Goal: Task Accomplishment & Management: Manage account settings

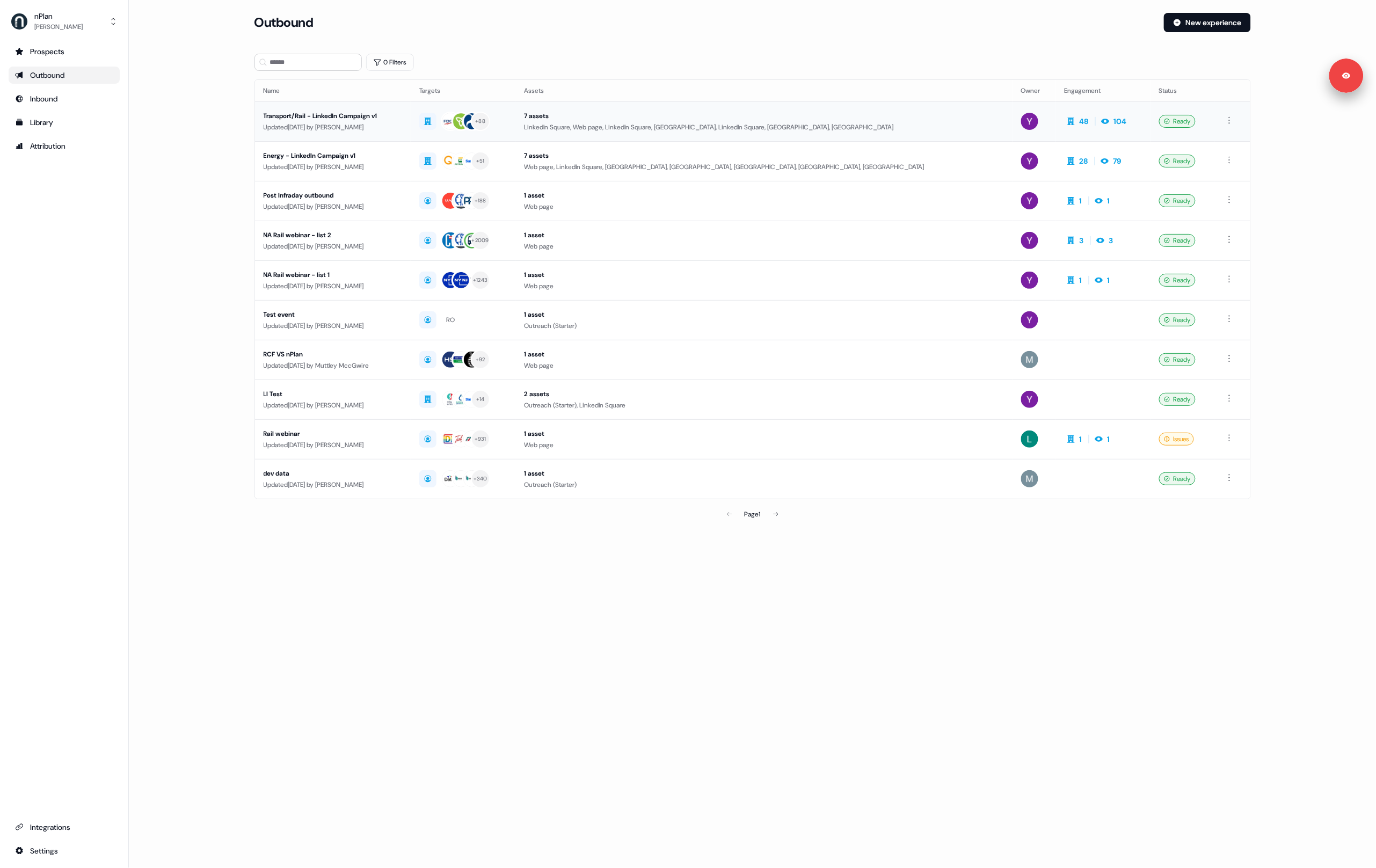
click at [402, 125] on div "Updated [DATE] by [PERSON_NAME]" at bounding box center [333, 127] width 139 height 11
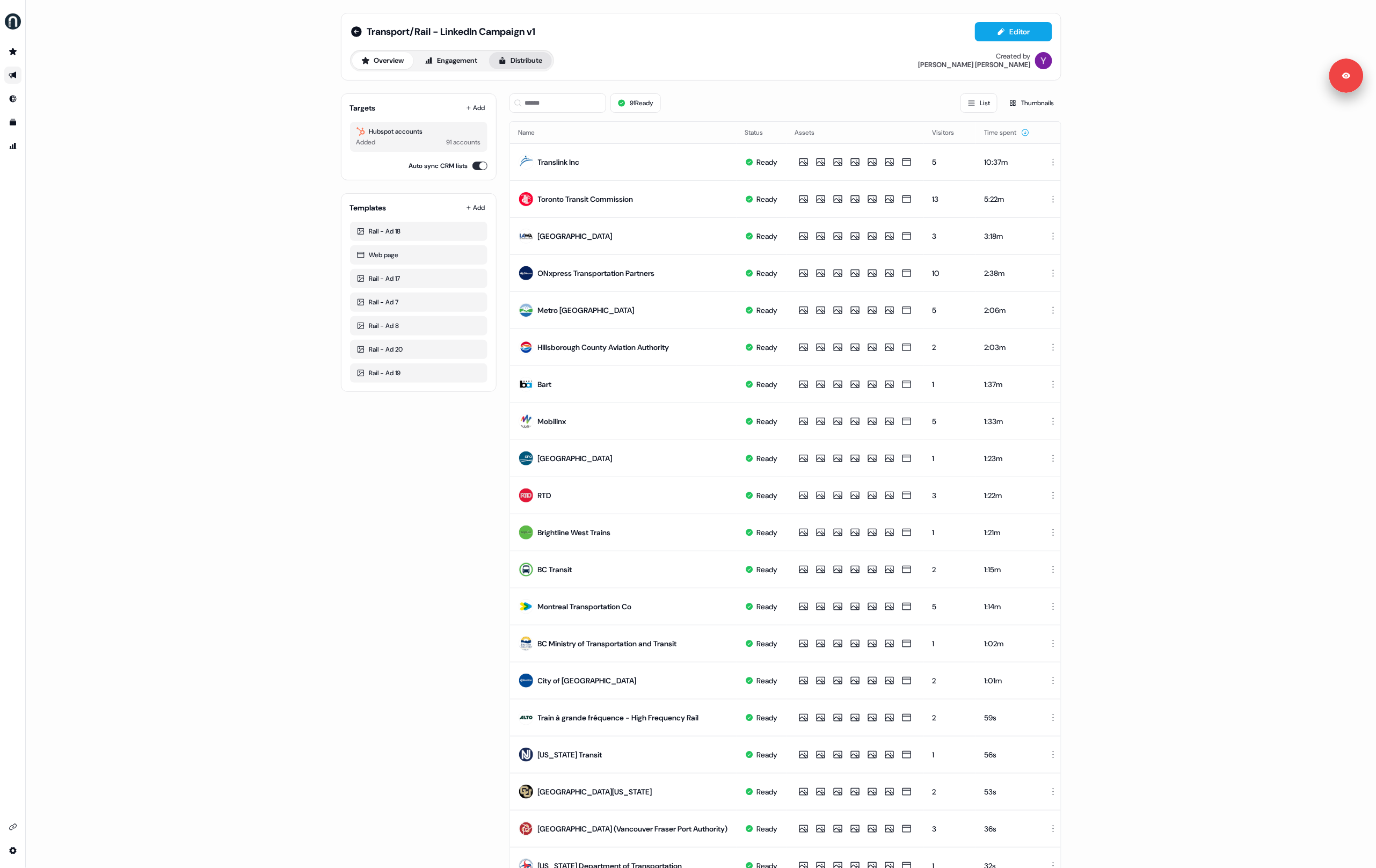
click at [527, 62] on button "Distribute" at bounding box center [521, 60] width 63 height 18
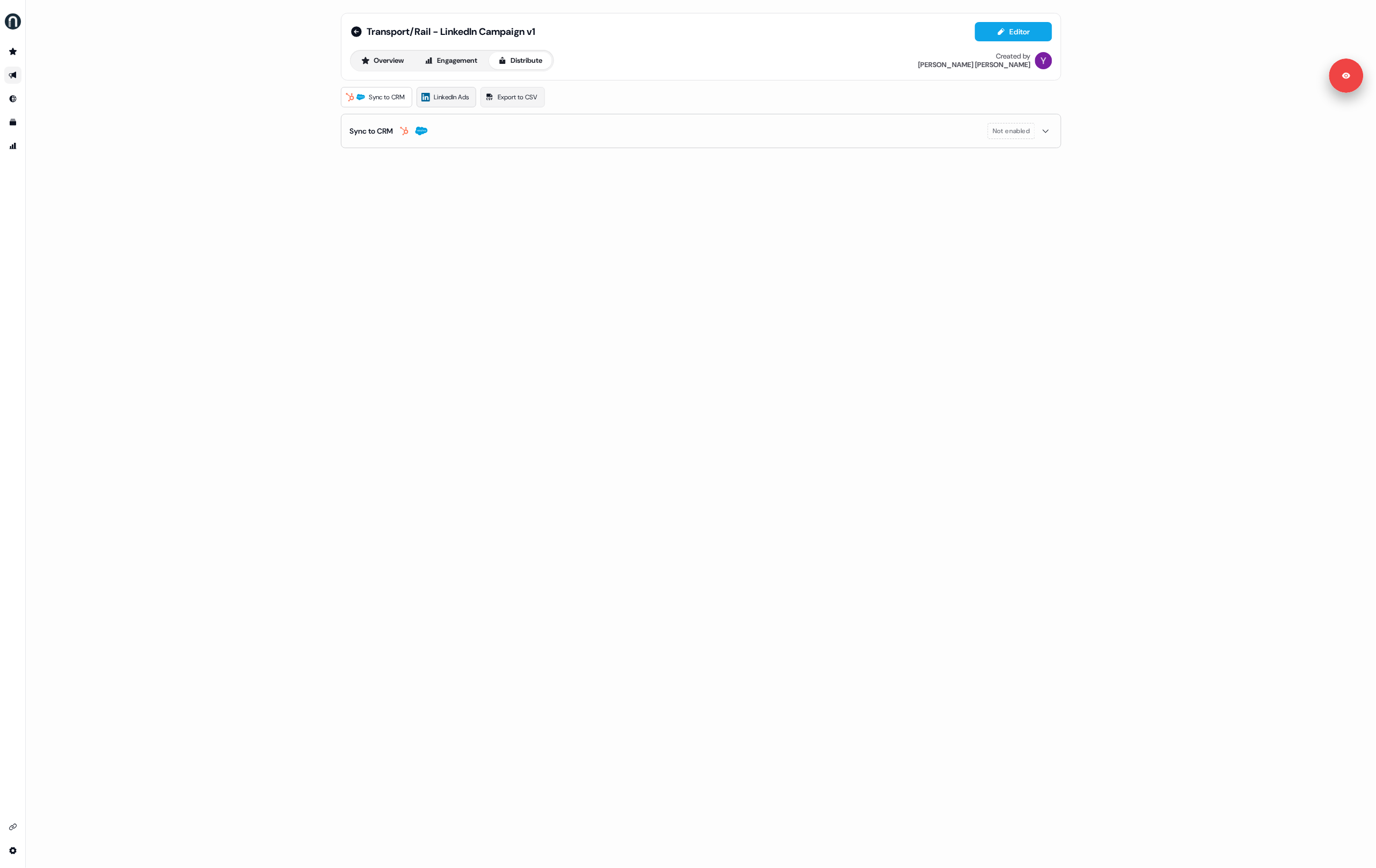
click at [463, 96] on span "LinkedIn Ads" at bounding box center [452, 97] width 35 height 11
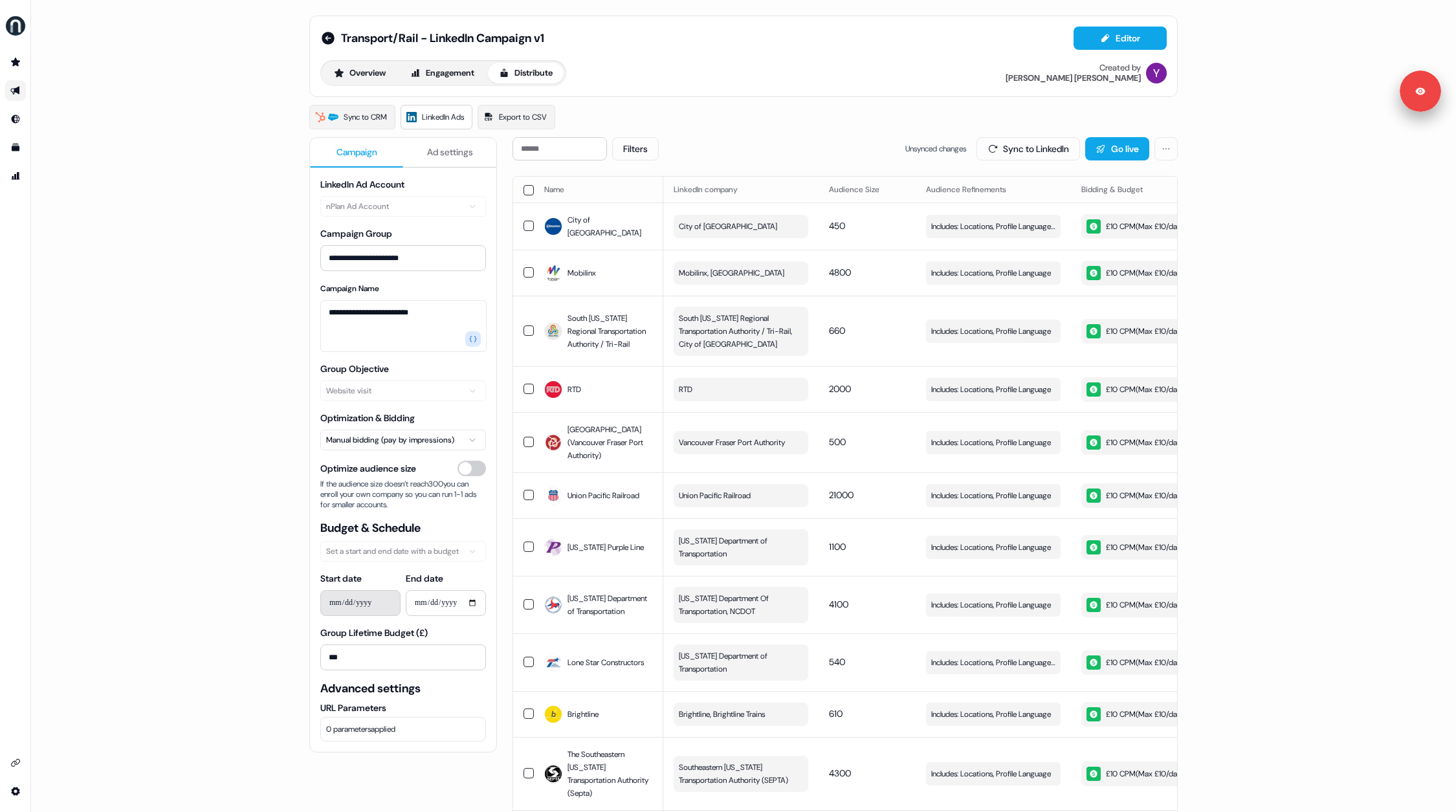
click at [236, 403] on div "**********" at bounding box center [744, 406] width 1425 height 812
click at [441, 80] on button "Engagement" at bounding box center [442, 73] width 86 height 21
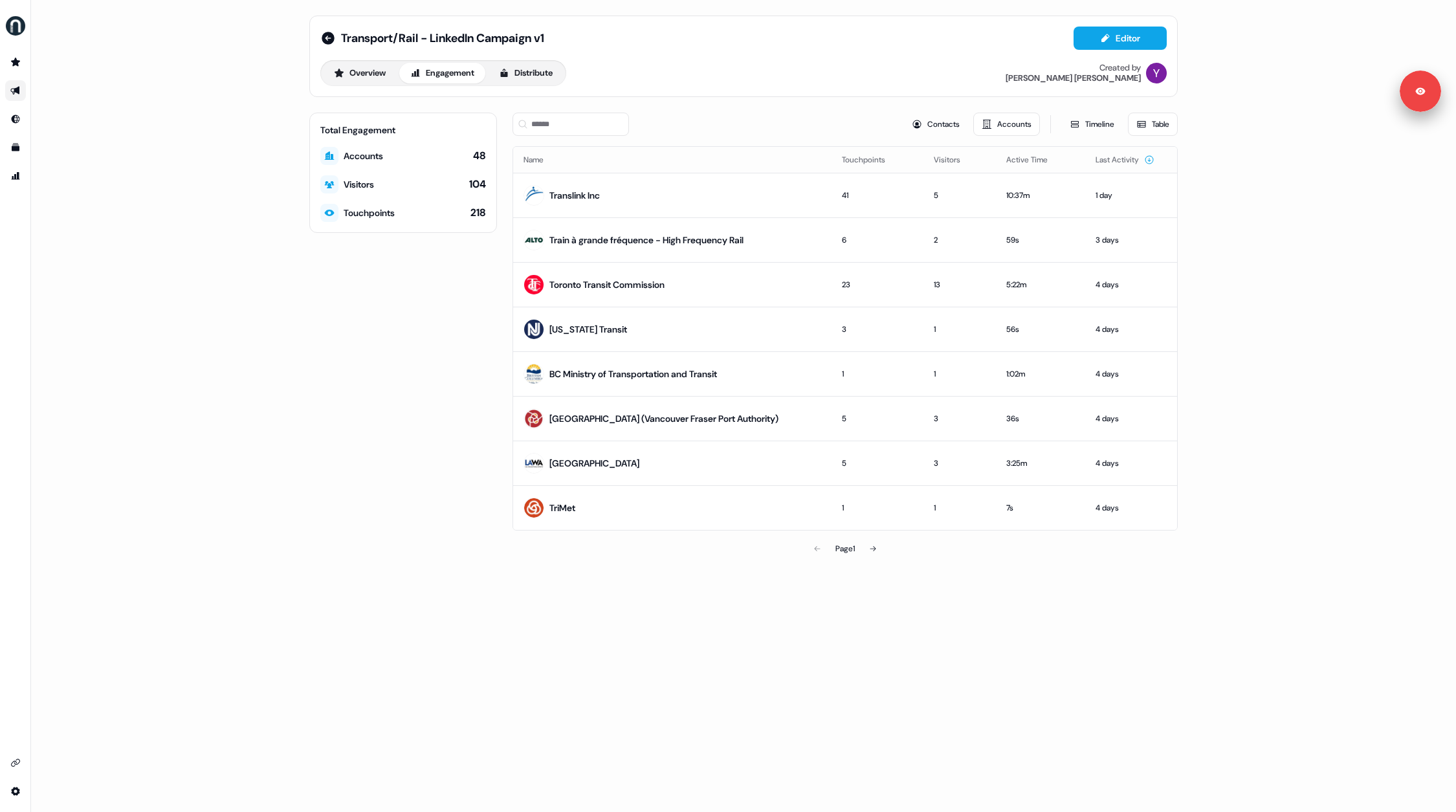
click at [786, 81] on div "Overview Engagement Distribute Created by [PERSON_NAME]" at bounding box center [743, 73] width 847 height 26
click at [877, 544] on icon at bounding box center [872, 548] width 8 height 8
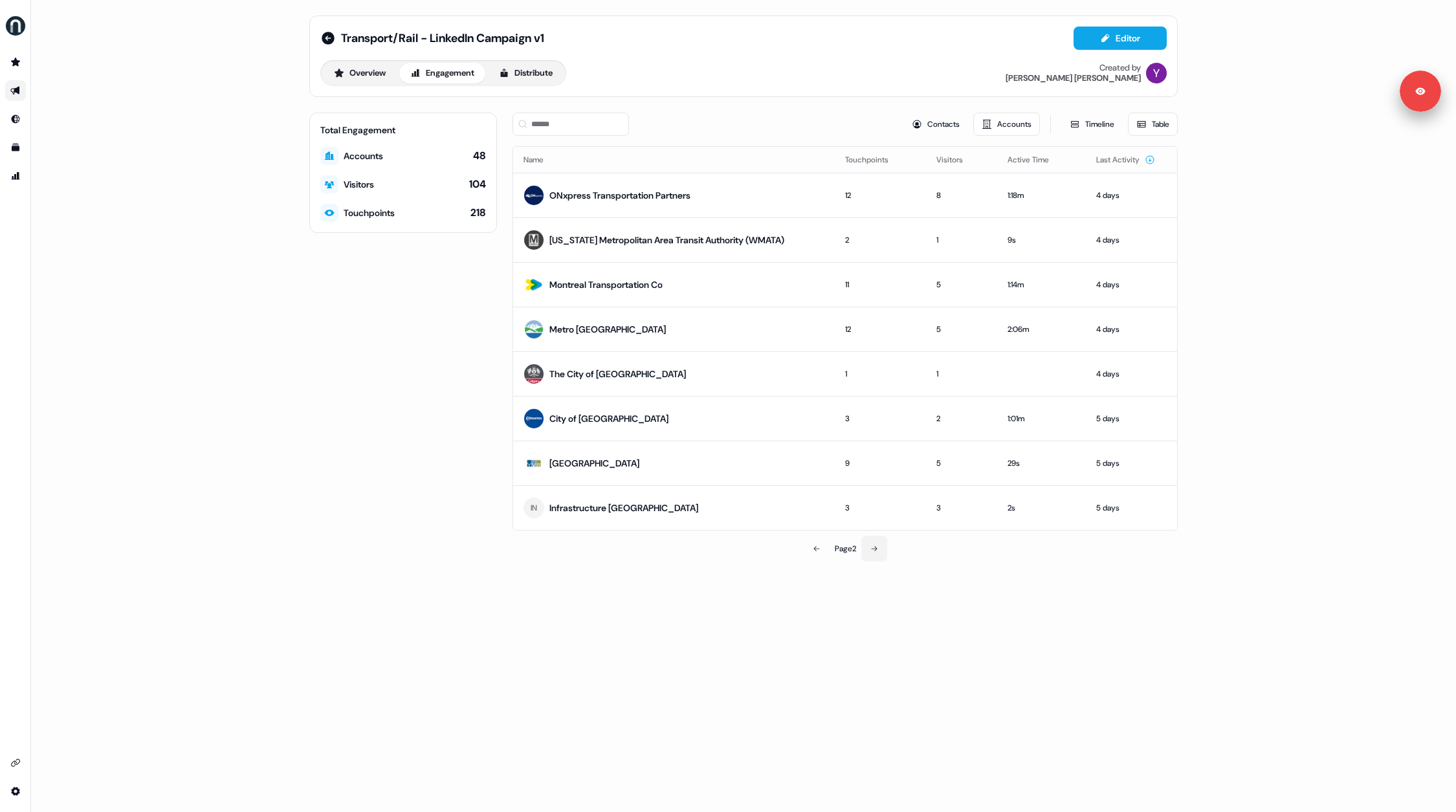
click at [872, 544] on icon at bounding box center [874, 548] width 8 height 8
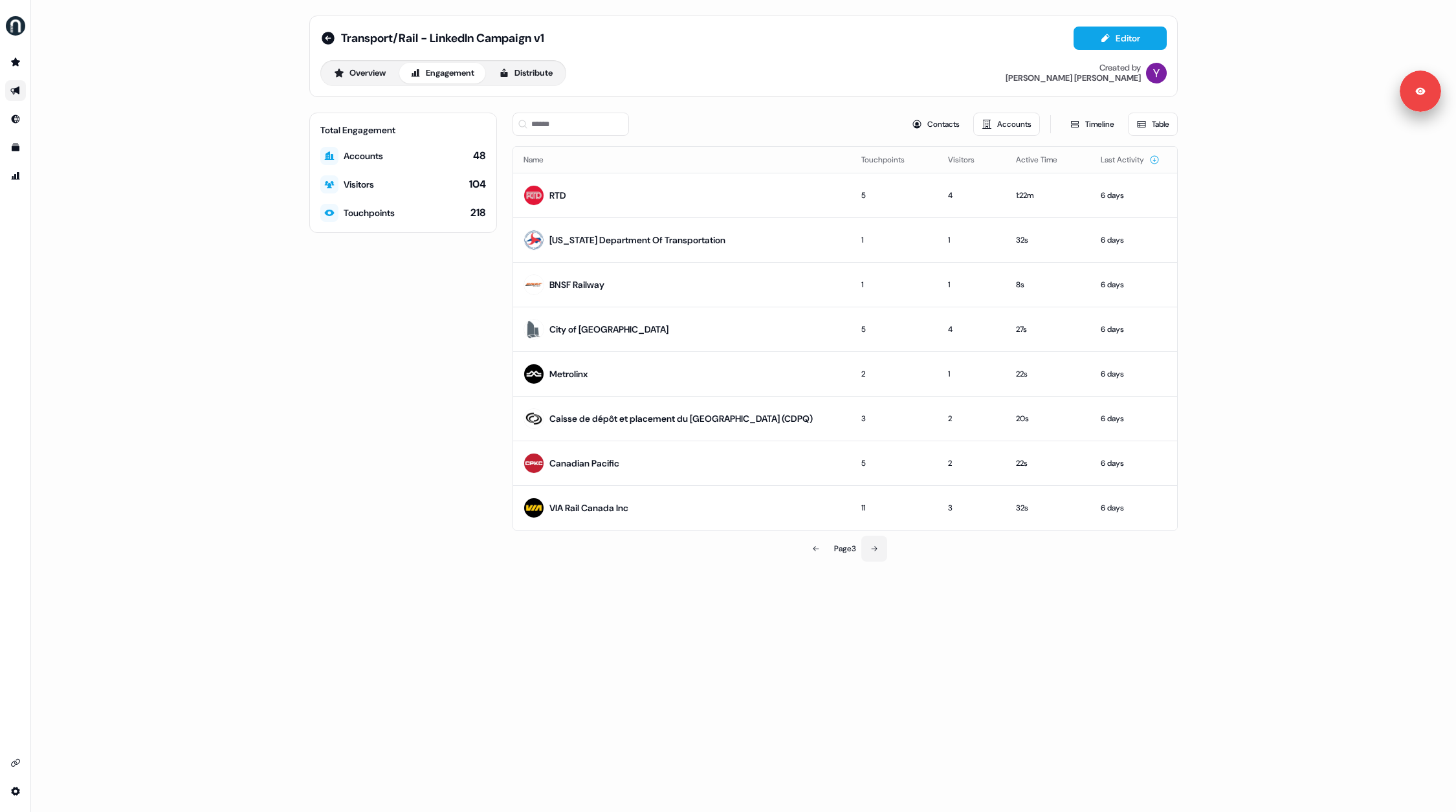
click at [874, 545] on icon at bounding box center [874, 548] width 8 height 8
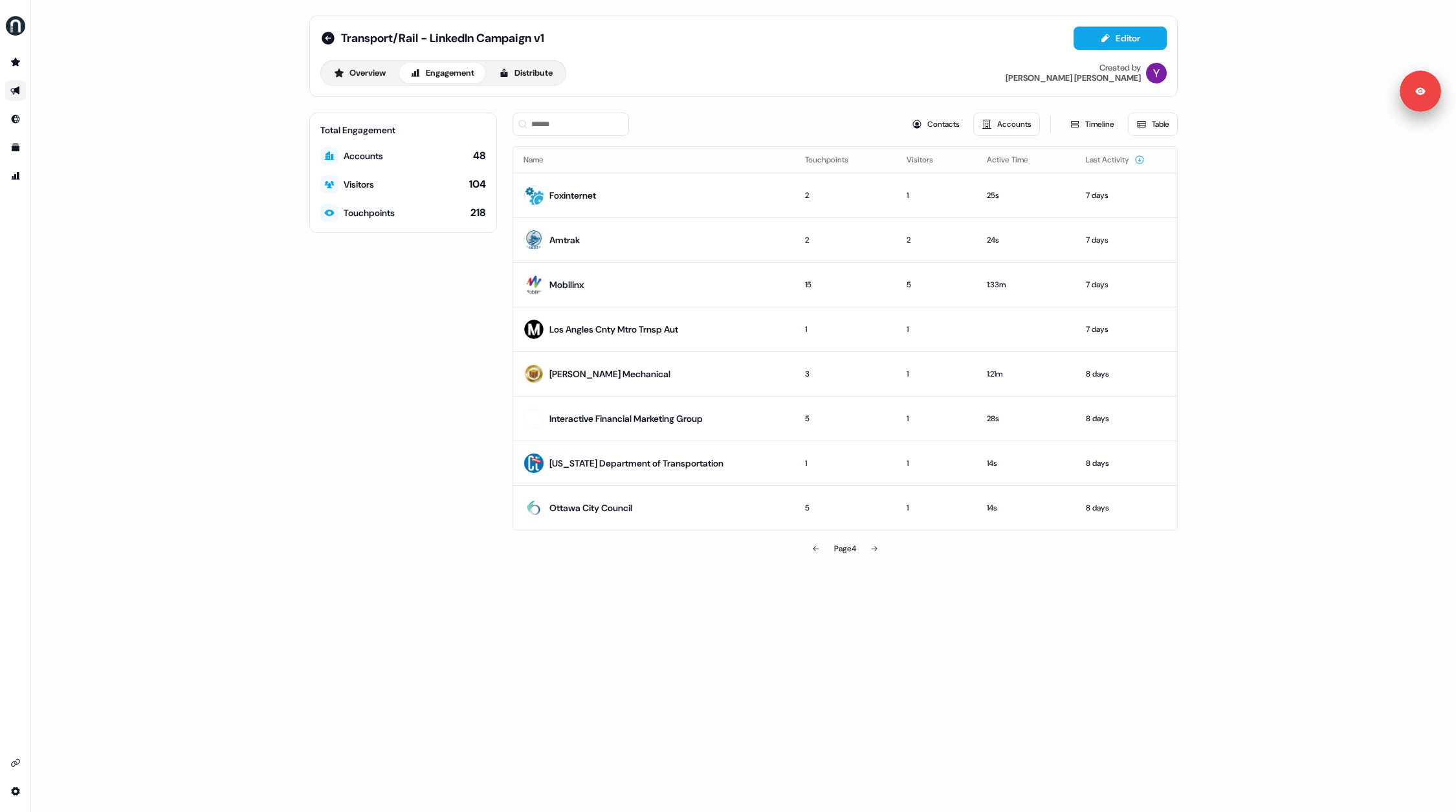
click at [325, 367] on div "Total Engagement Accounts 48 Visitors 104 Touchpoints 218" at bounding box center [403, 337] width 187 height 449
click at [304, 374] on div "Transport/Rail - LinkedIn Campaign v1 Editor Overview Engagement Distribute Cre…" at bounding box center [743, 289] width 899 height 577
click at [392, 399] on div "Total Engagement Accounts 48 Visitors 104 Touchpoints 218" at bounding box center [403, 337] width 187 height 449
click at [327, 39] on icon at bounding box center [327, 38] width 13 height 13
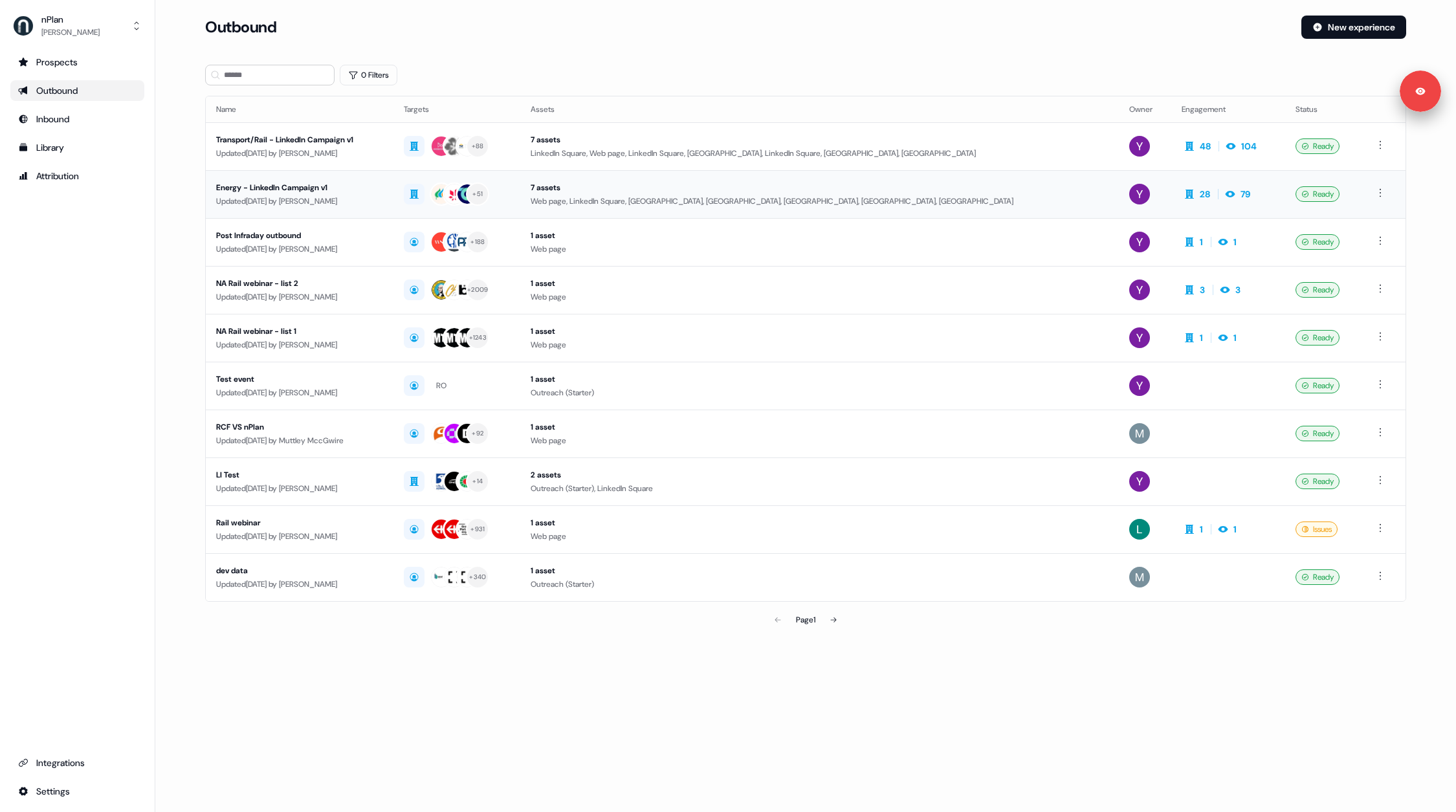
click at [383, 203] on div "Updated [DATE] by [PERSON_NAME]" at bounding box center [300, 201] width 167 height 13
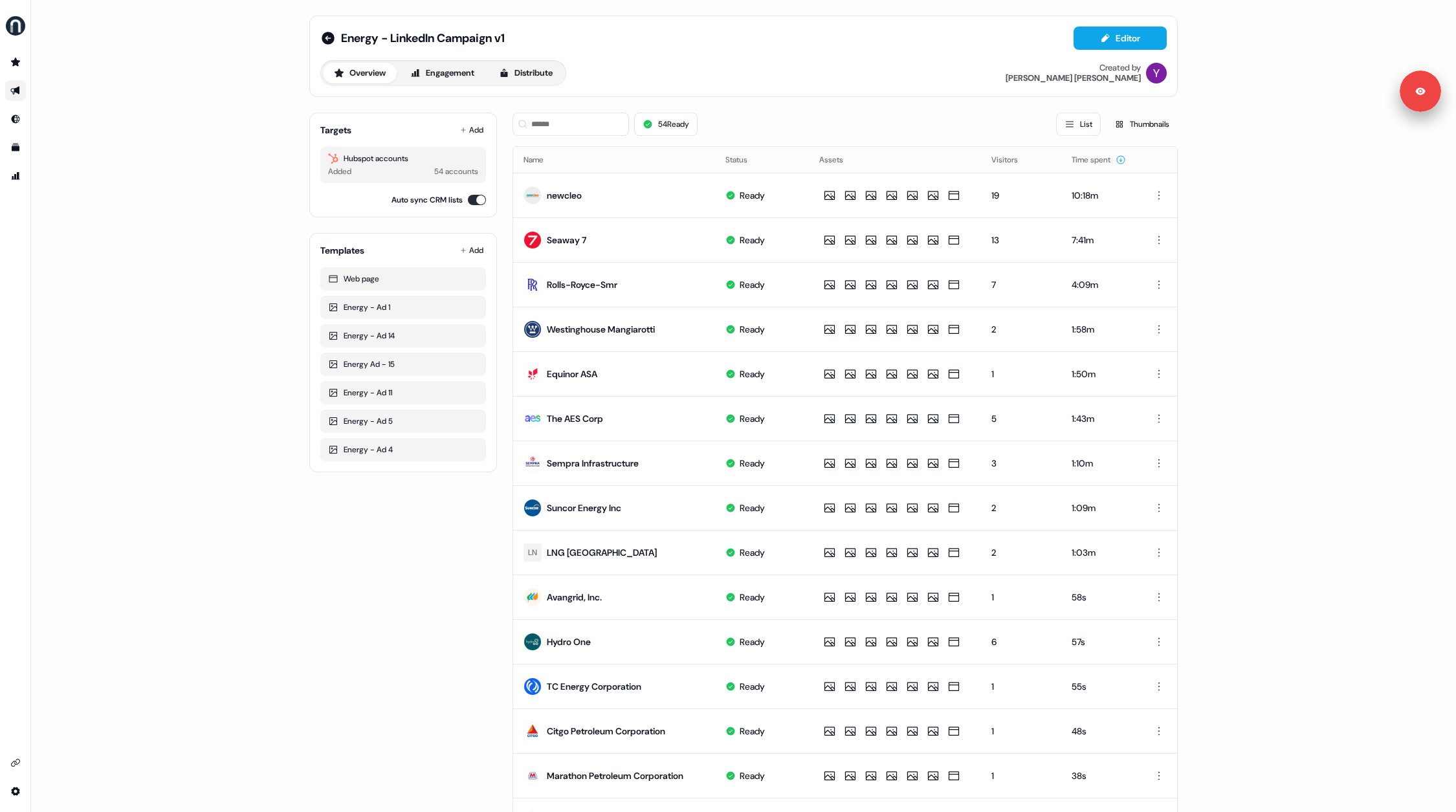
click at [700, 39] on div "Energy - LinkedIn Campaign v1 Editor" at bounding box center [743, 38] width 847 height 24
click at [328, 35] on icon at bounding box center [327, 38] width 13 height 13
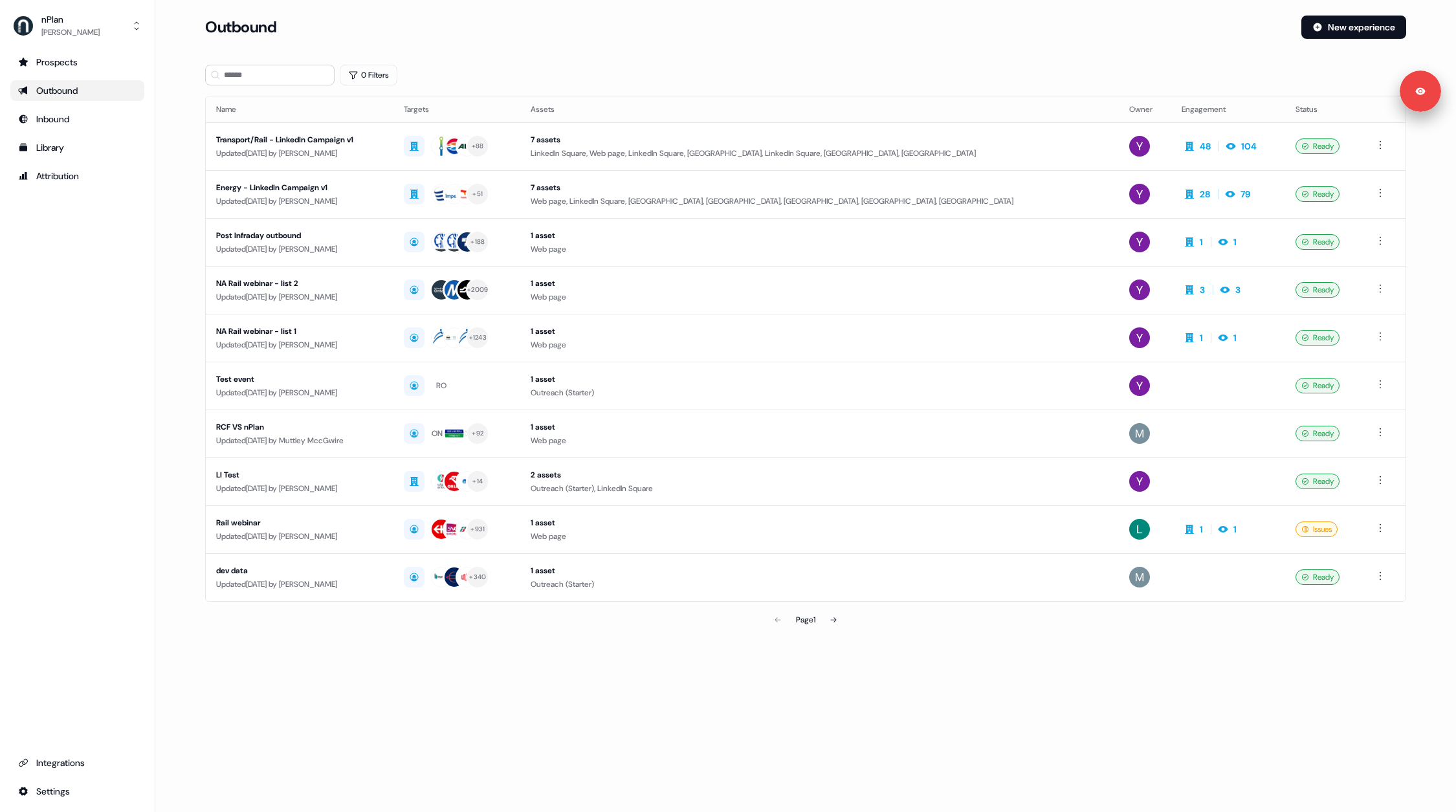
click at [181, 174] on main "Loading... Outbound New experience 0 Filters Name Targets Assets Owner Engageme…" at bounding box center [805, 342] width 1301 height 653
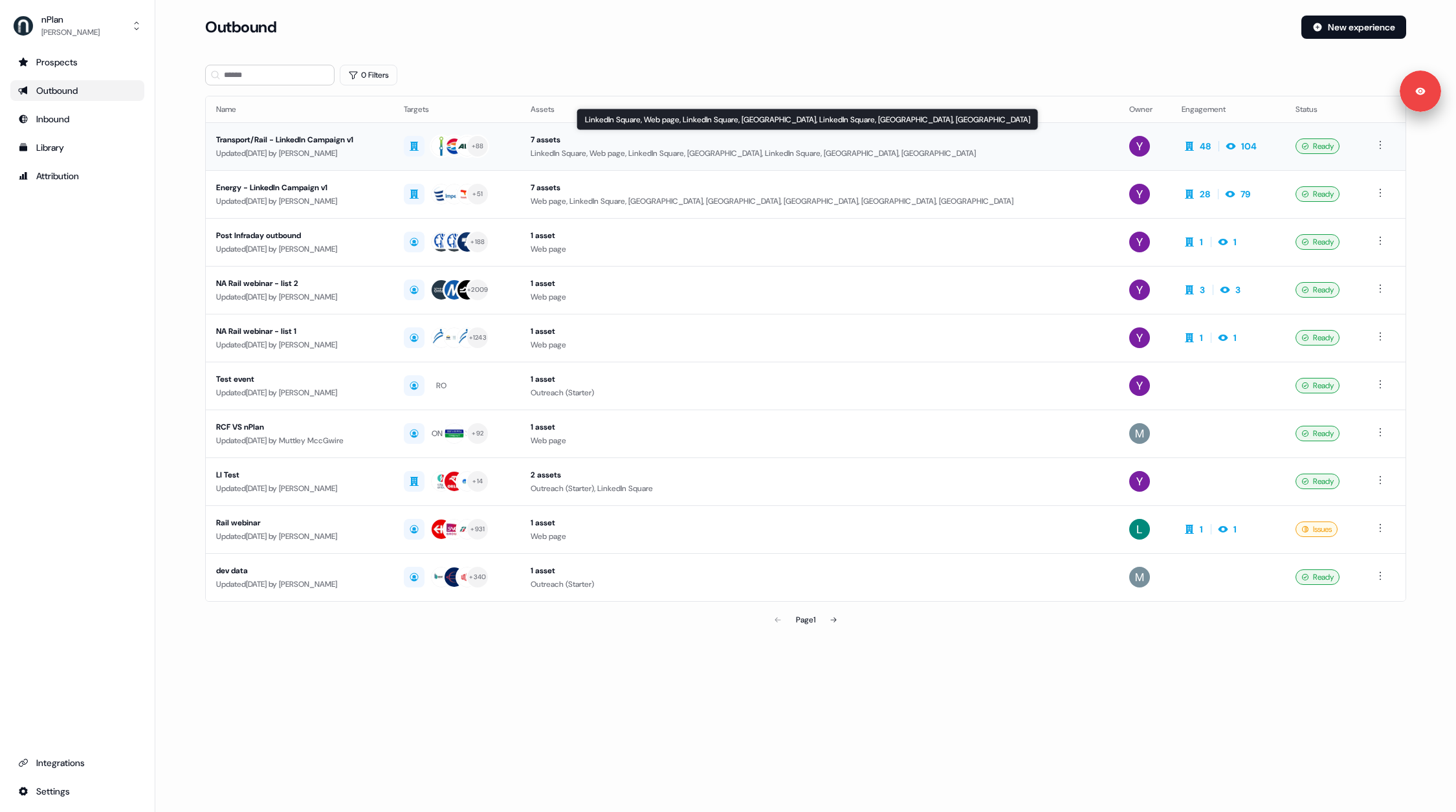
click at [638, 147] on div "LinkedIn Square, Web page, LinkedIn Square, [GEOGRAPHIC_DATA], LinkedIn Square,…" at bounding box center [819, 153] width 578 height 13
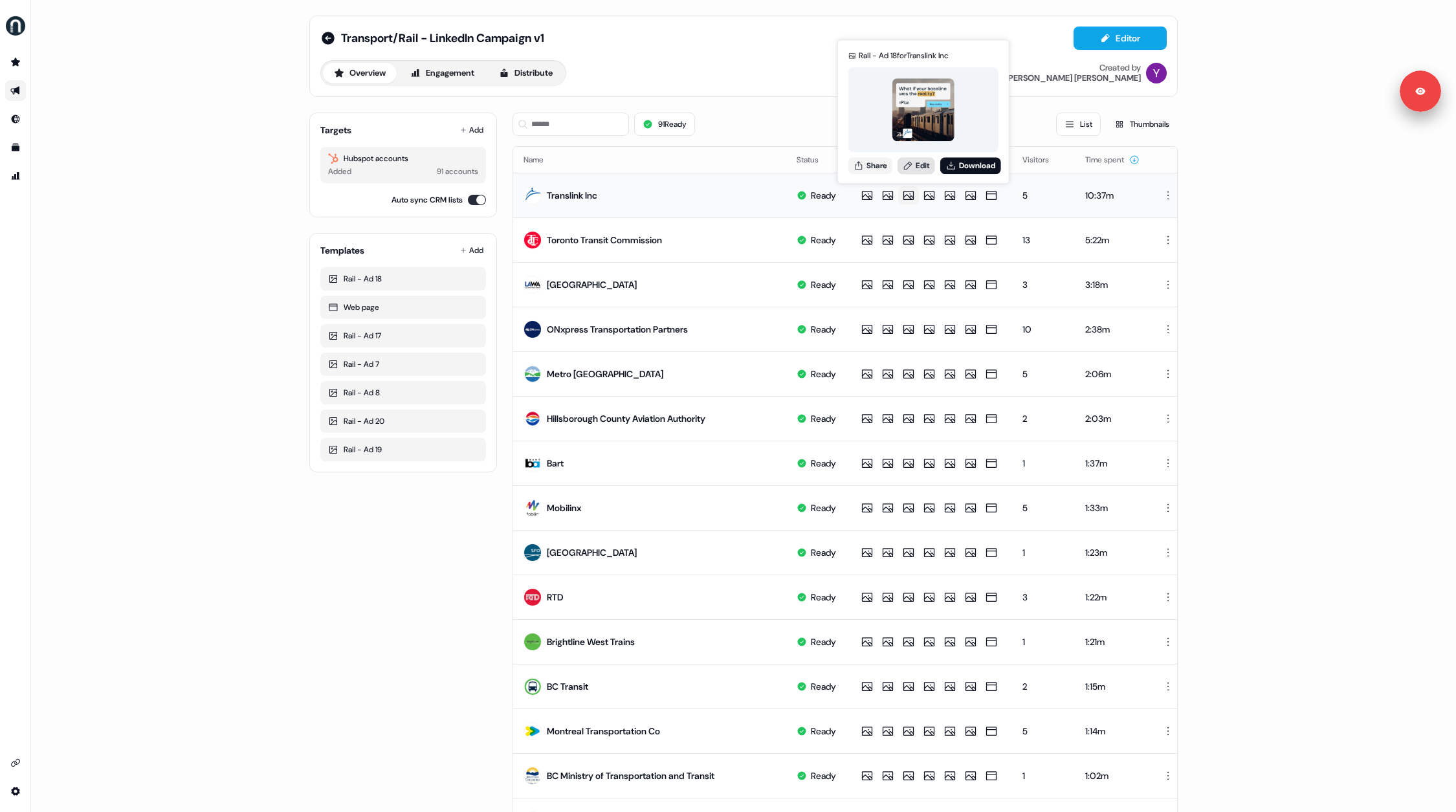
click at [912, 163] on icon at bounding box center [907, 165] width 10 height 10
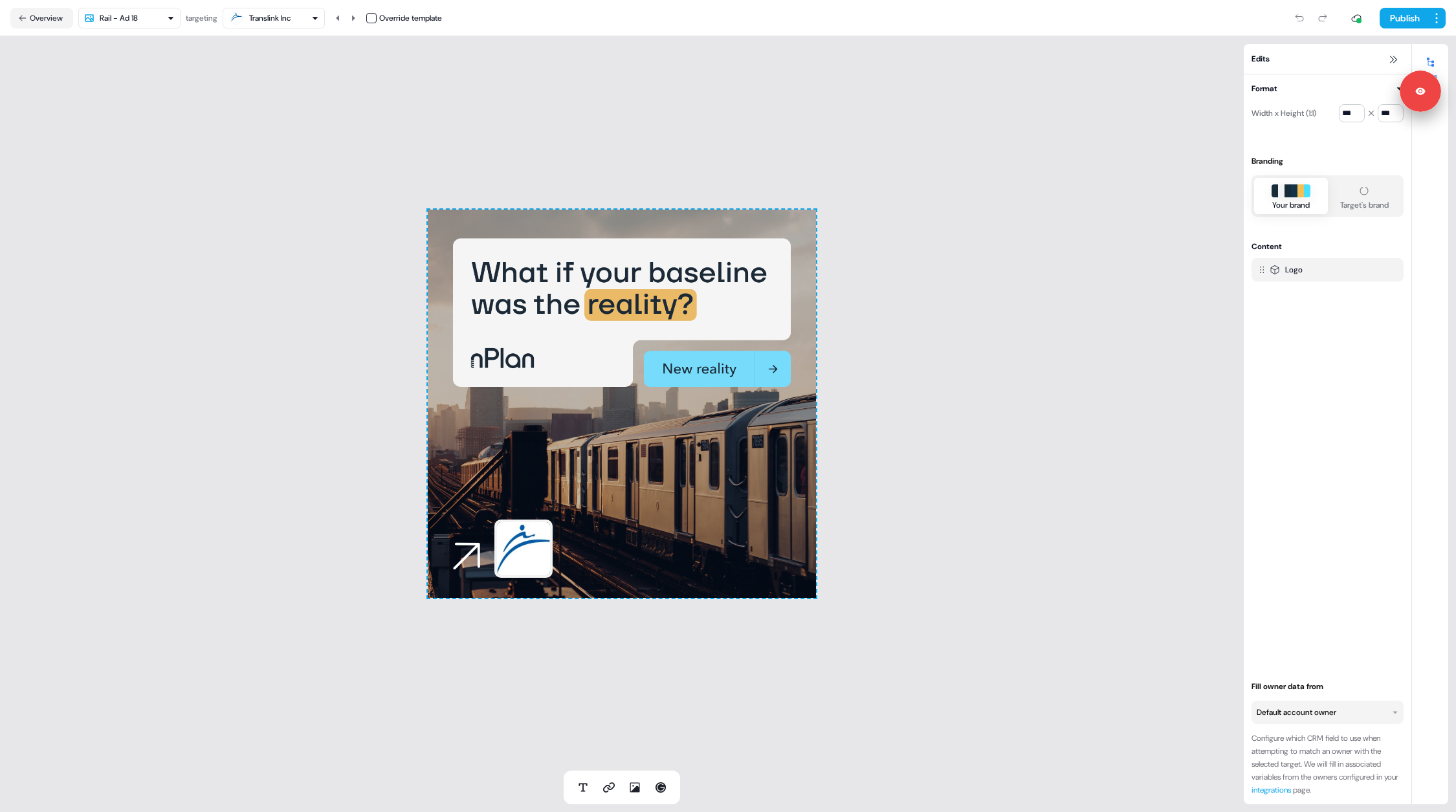
click at [134, 21] on html "Signed in as [PERSON_NAME] Sign out For the best experience switch devices to a…" at bounding box center [728, 406] width 1456 height 812
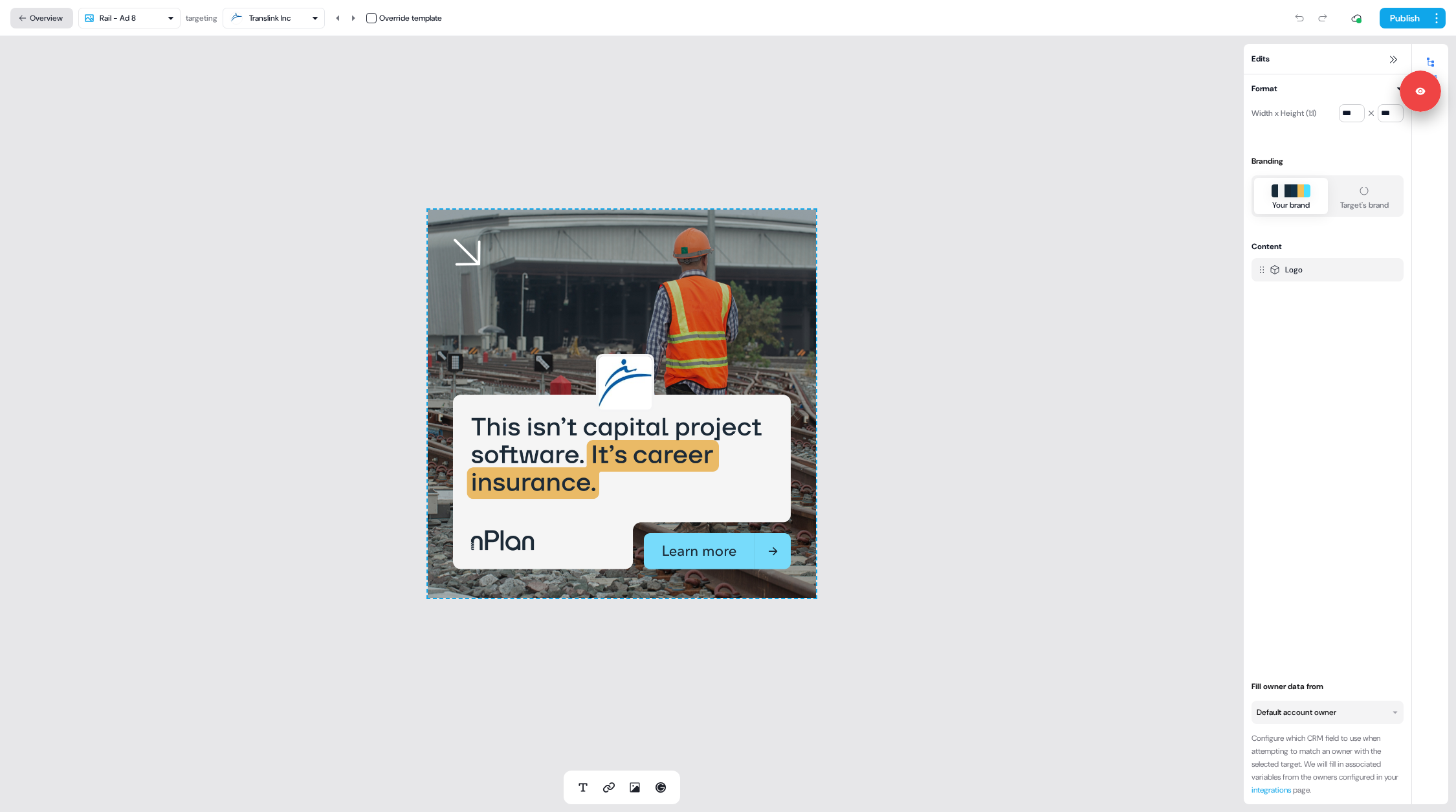
click at [28, 15] on button "Overview" at bounding box center [41, 18] width 62 height 21
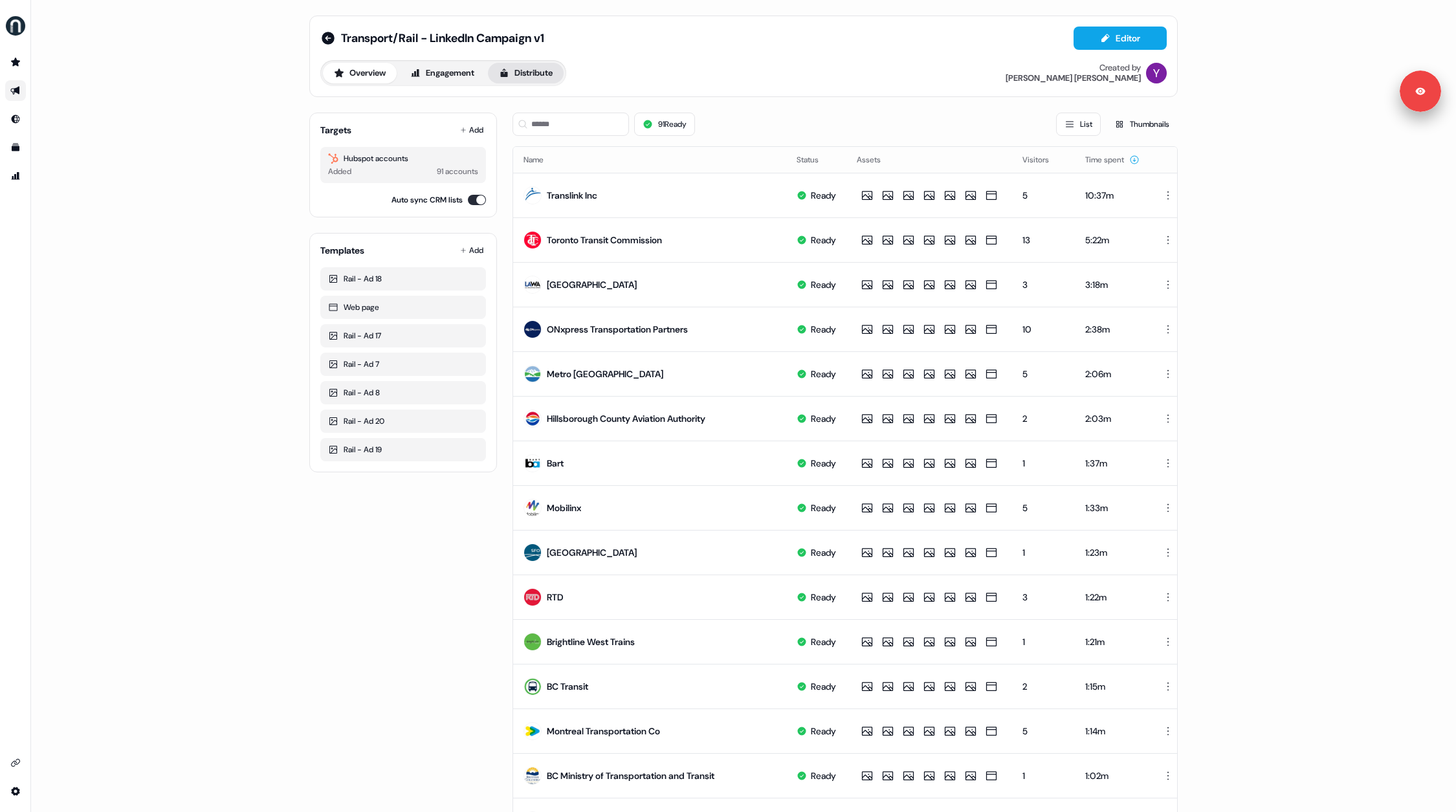
click at [512, 69] on button "Distribute" at bounding box center [526, 73] width 76 height 21
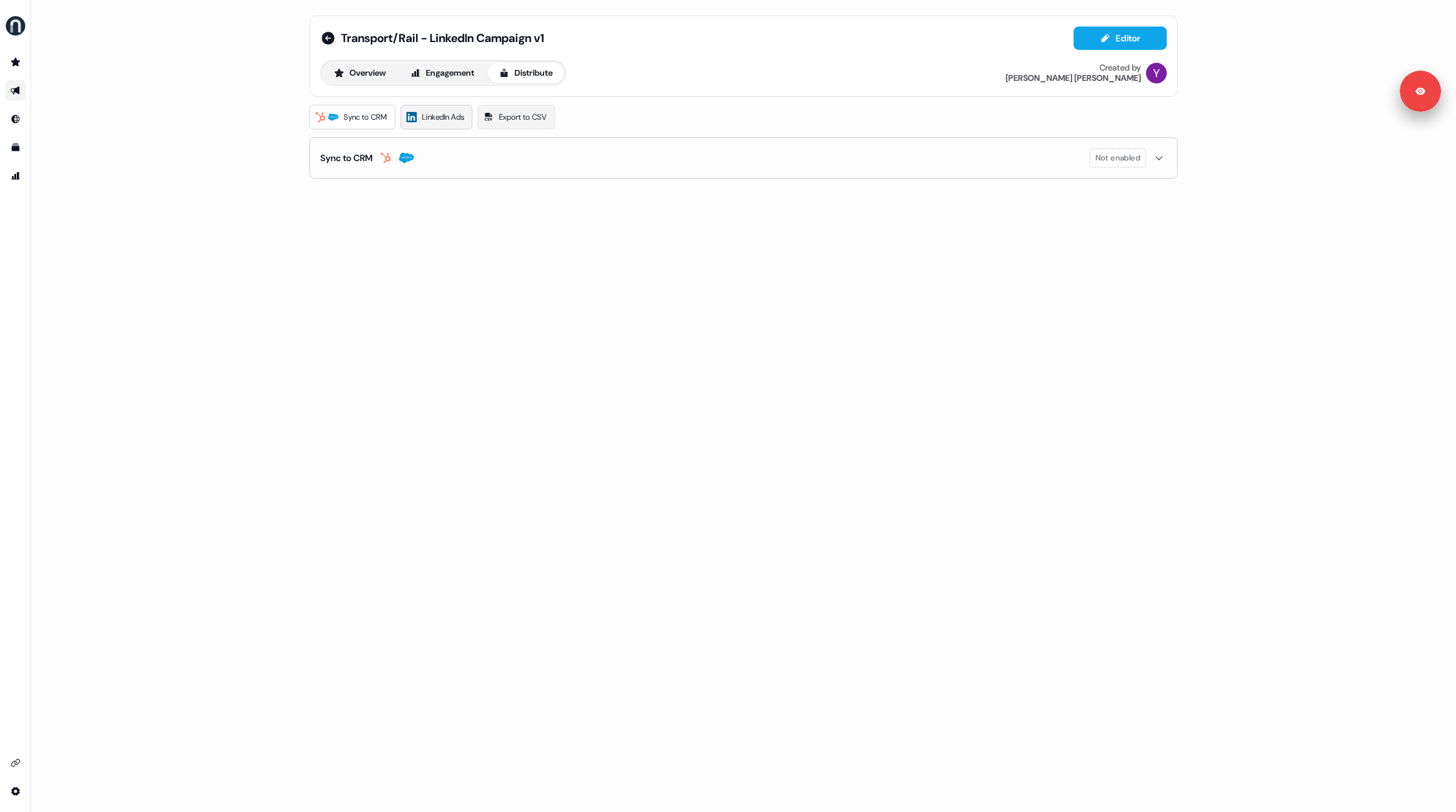
click at [426, 113] on span "LinkedIn Ads" at bounding box center [443, 116] width 42 height 13
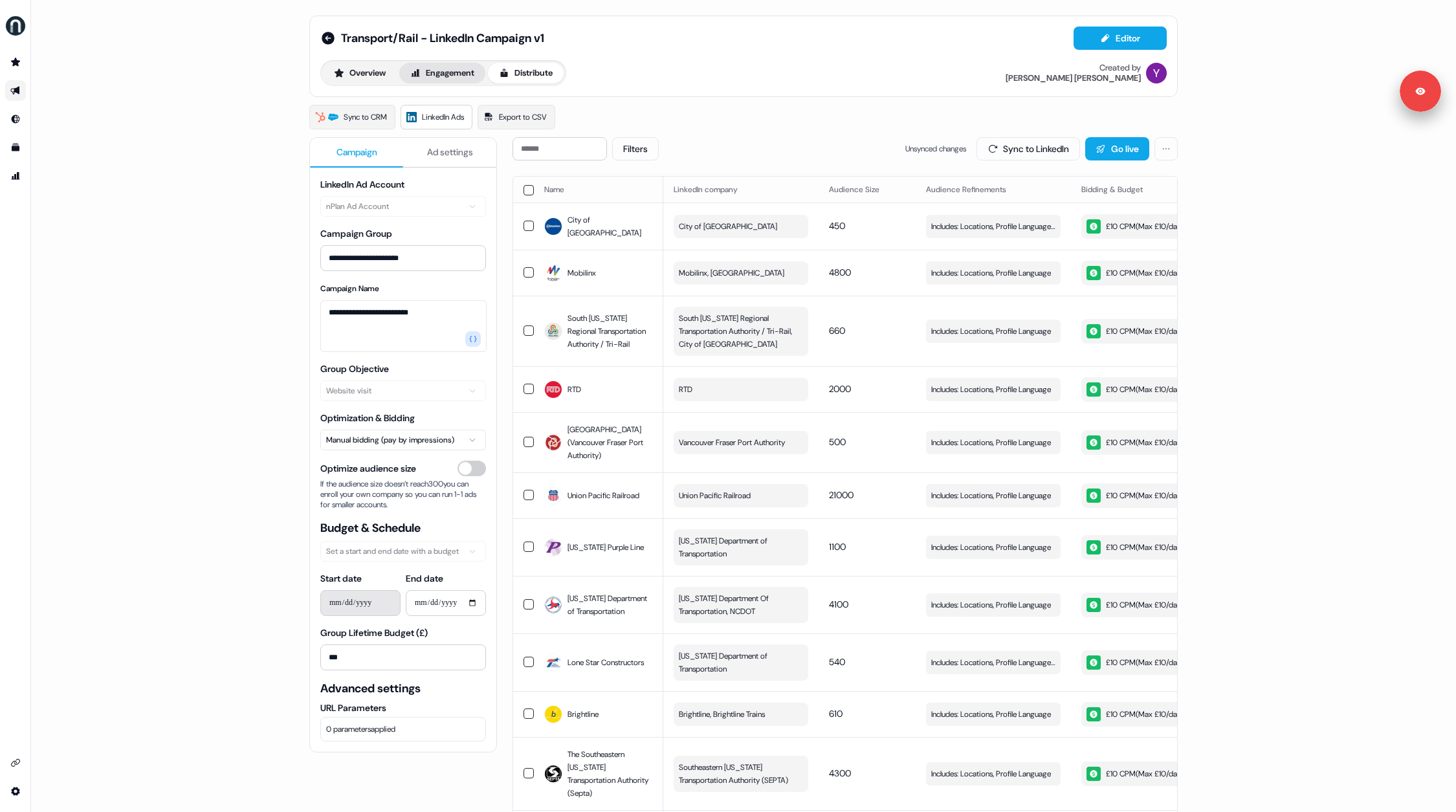
click at [430, 75] on button "Engagement" at bounding box center [442, 73] width 86 height 21
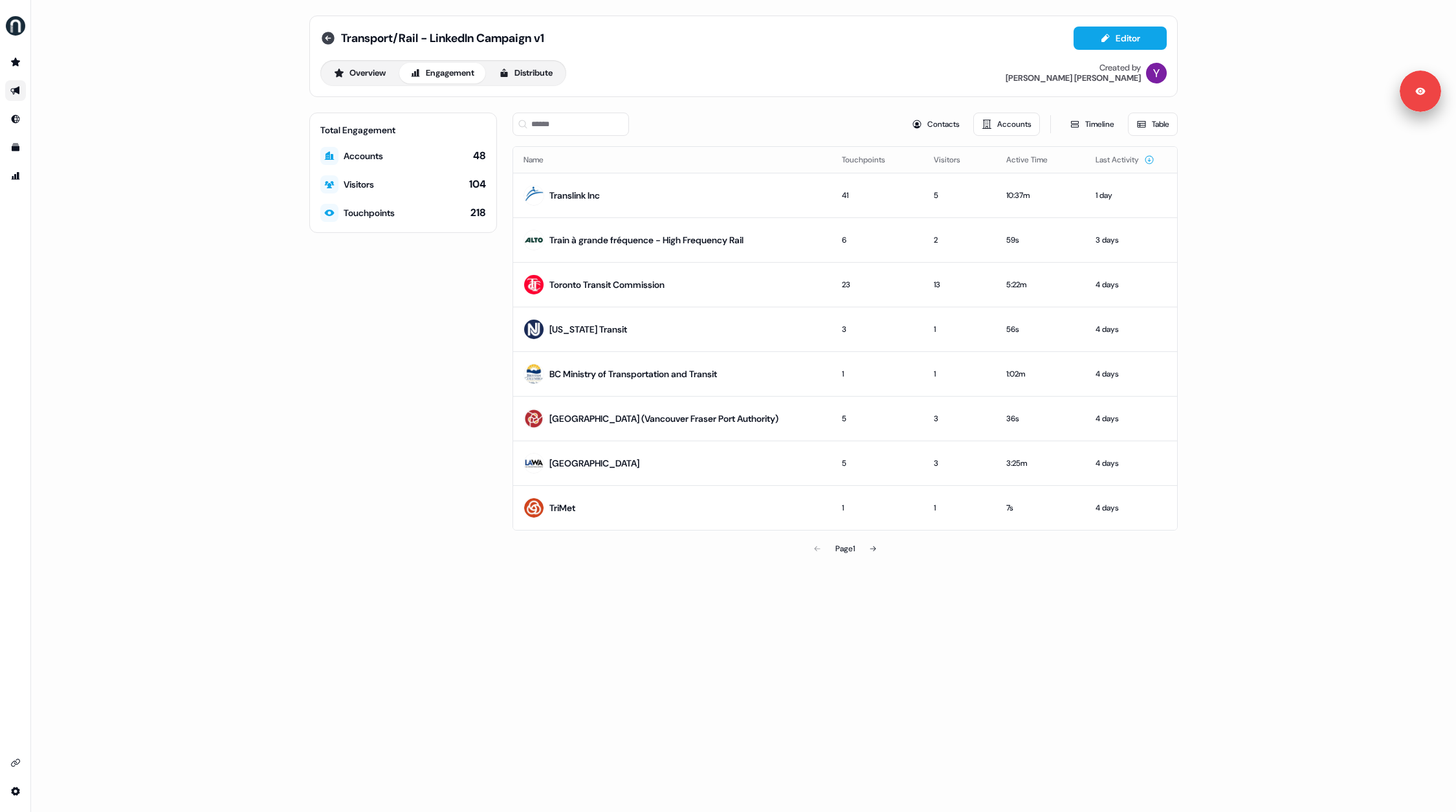
click at [328, 38] on icon at bounding box center [327, 38] width 13 height 13
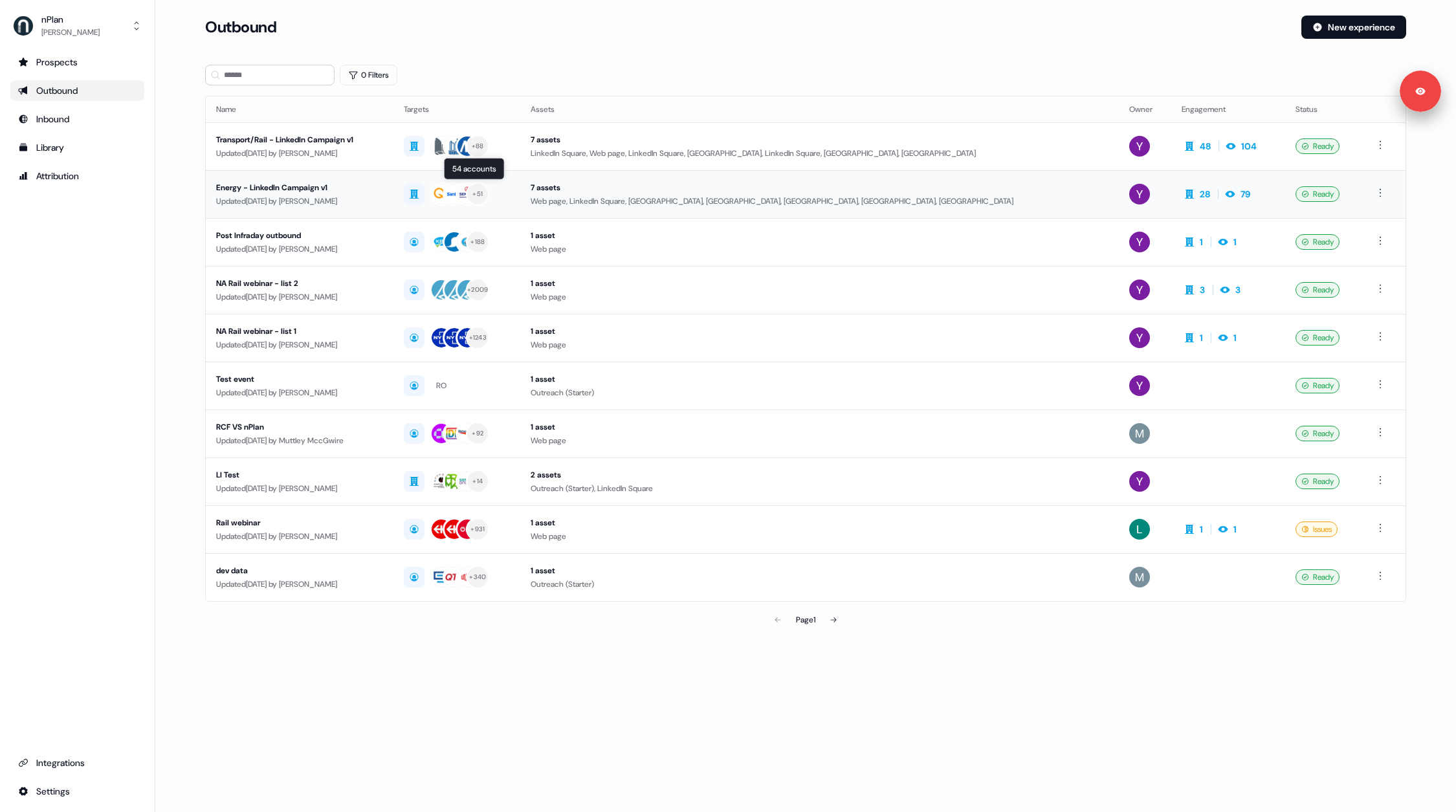
click at [509, 190] on div "+ 51" at bounding box center [456, 194] width 106 height 24
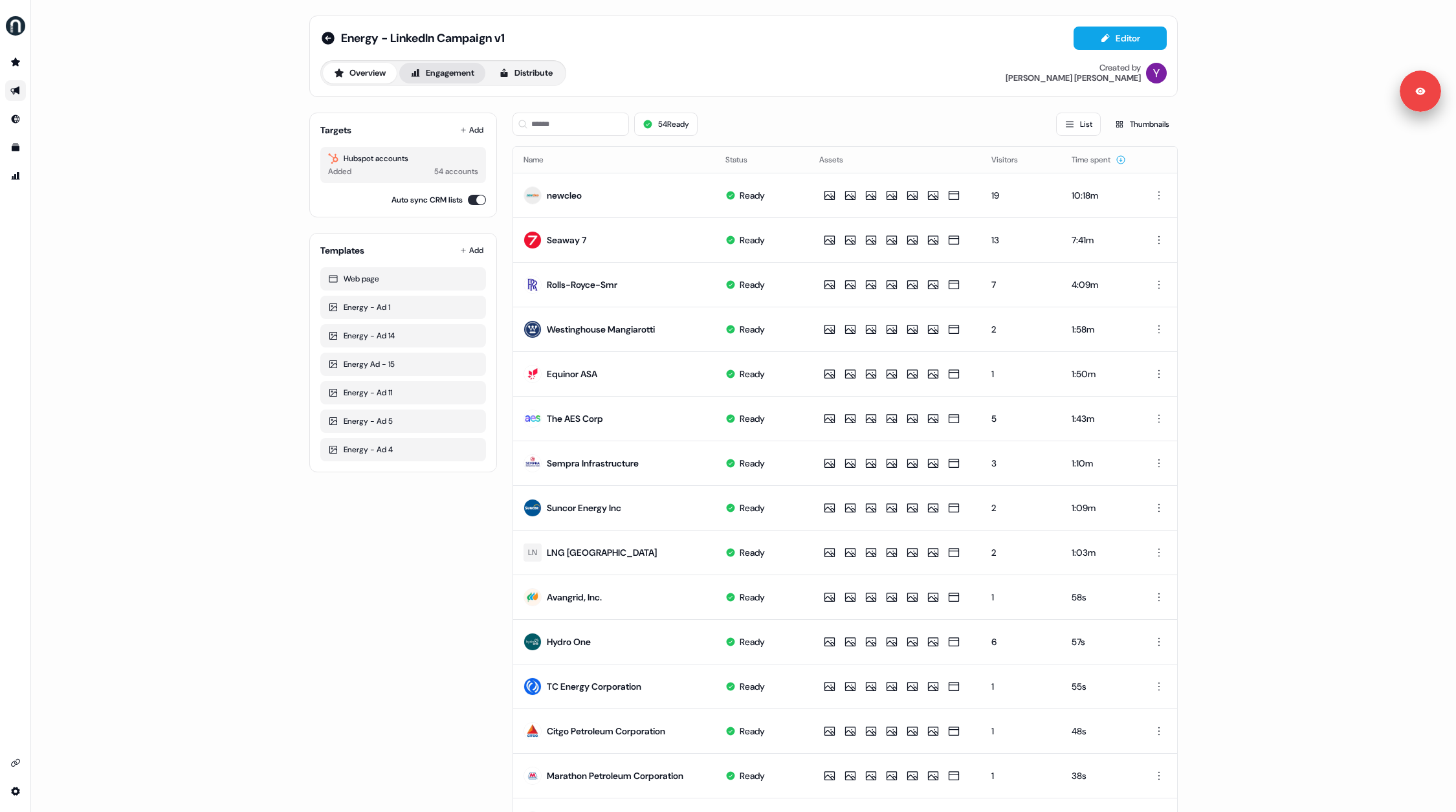
click at [456, 71] on button "Engagement" at bounding box center [442, 73] width 86 height 21
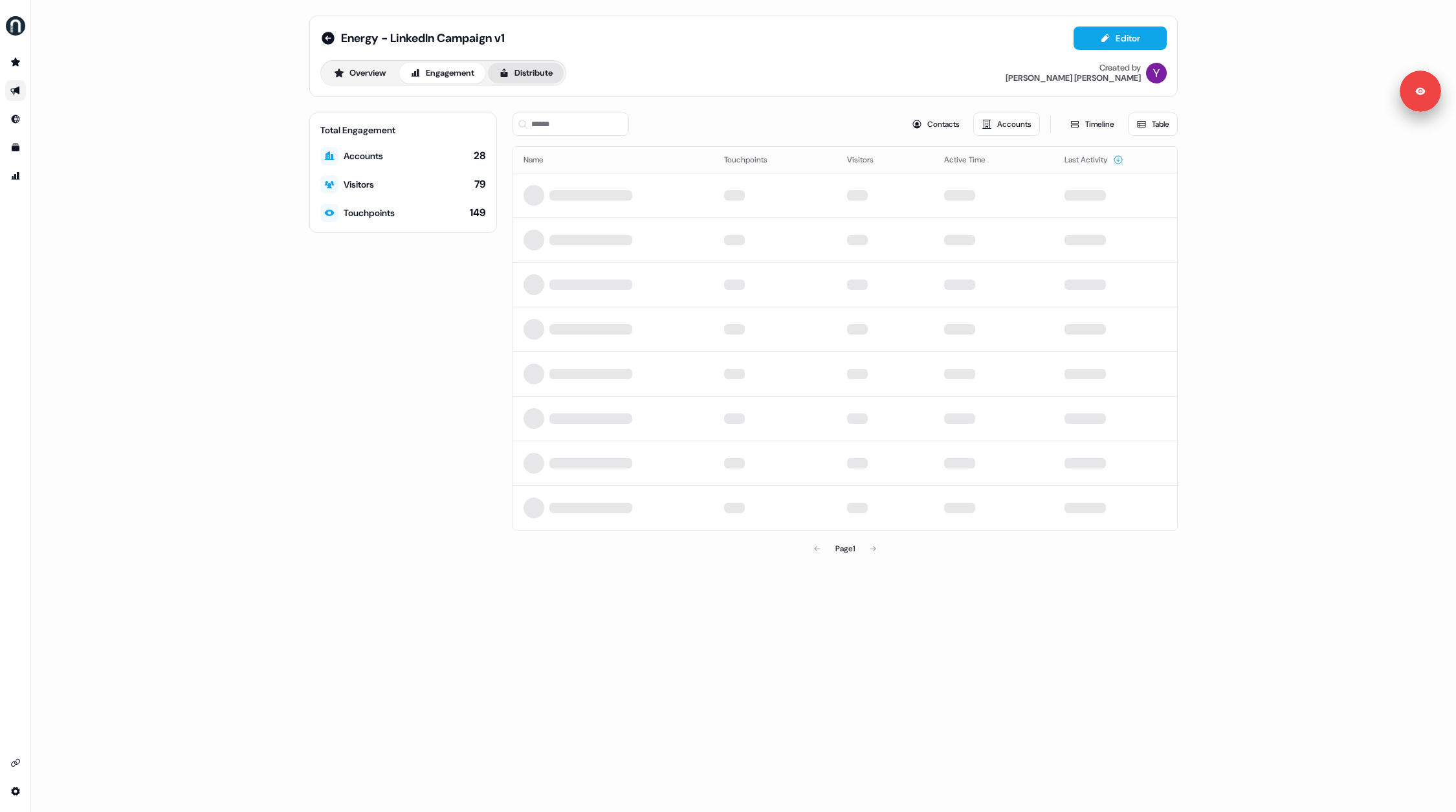
click at [522, 71] on button "Distribute" at bounding box center [526, 73] width 76 height 21
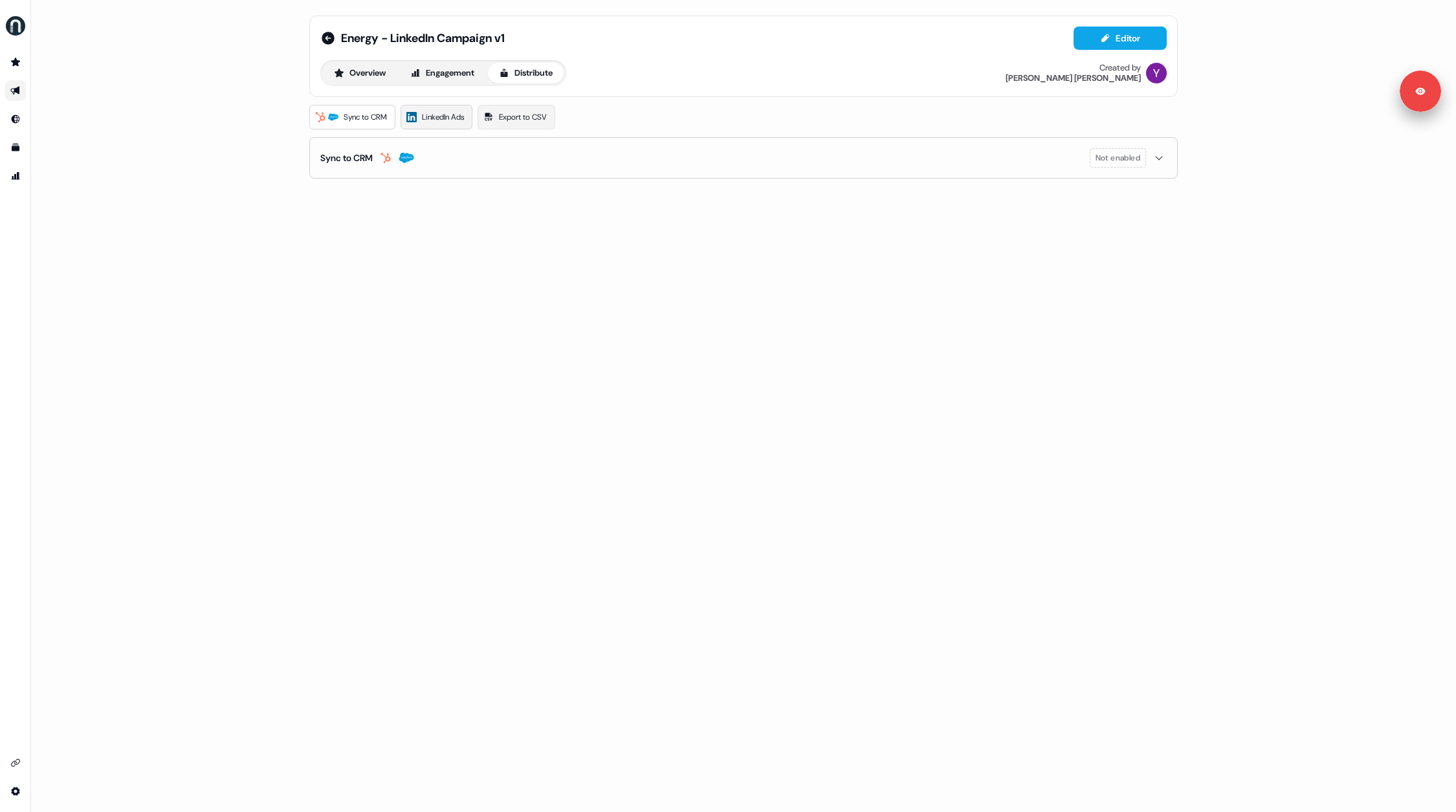
click at [441, 115] on span "LinkedIn Ads" at bounding box center [443, 116] width 42 height 13
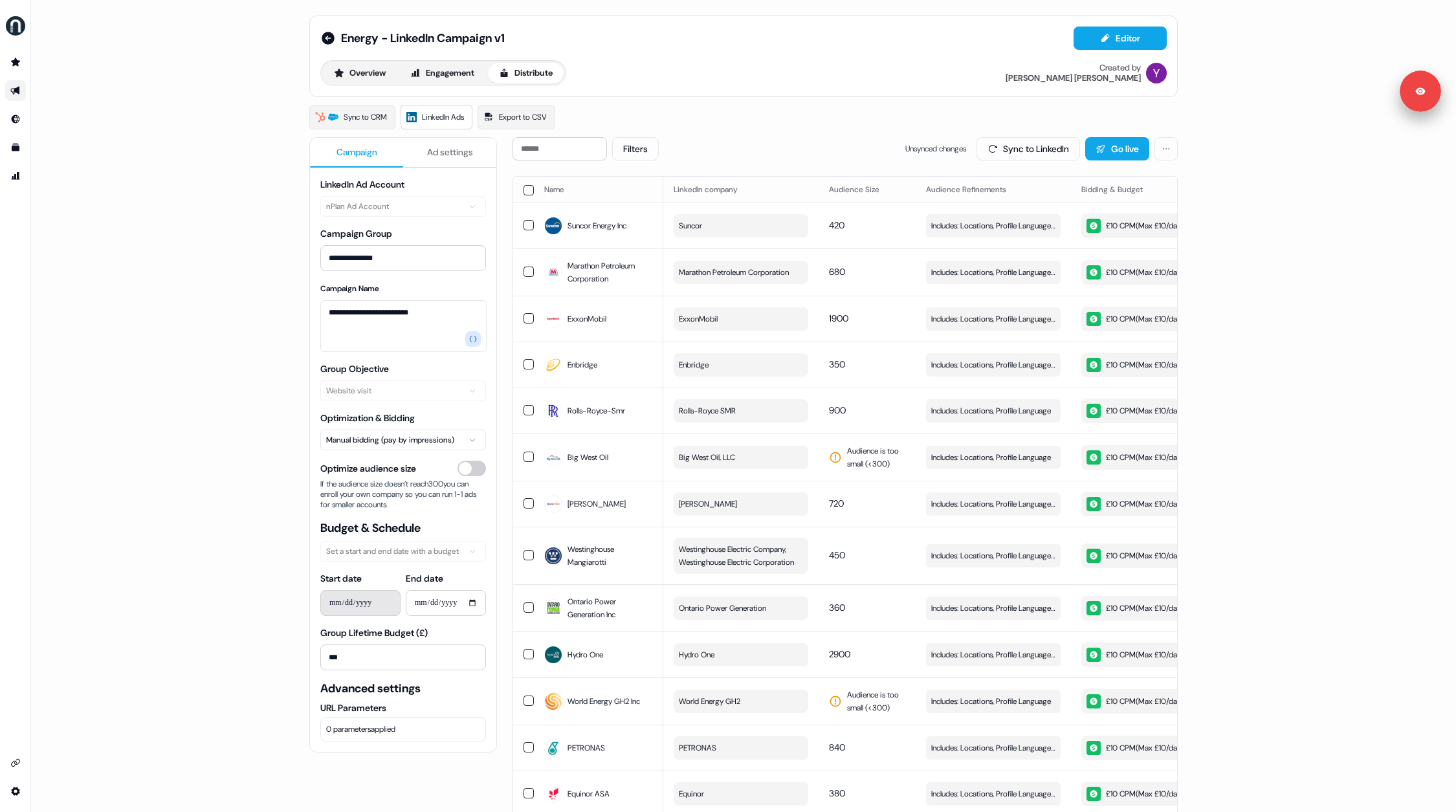
click at [168, 376] on div "**********" at bounding box center [744, 406] width 1425 height 812
click at [170, 381] on div "**********" at bounding box center [744, 406] width 1425 height 812
click at [326, 40] on icon at bounding box center [327, 38] width 13 height 13
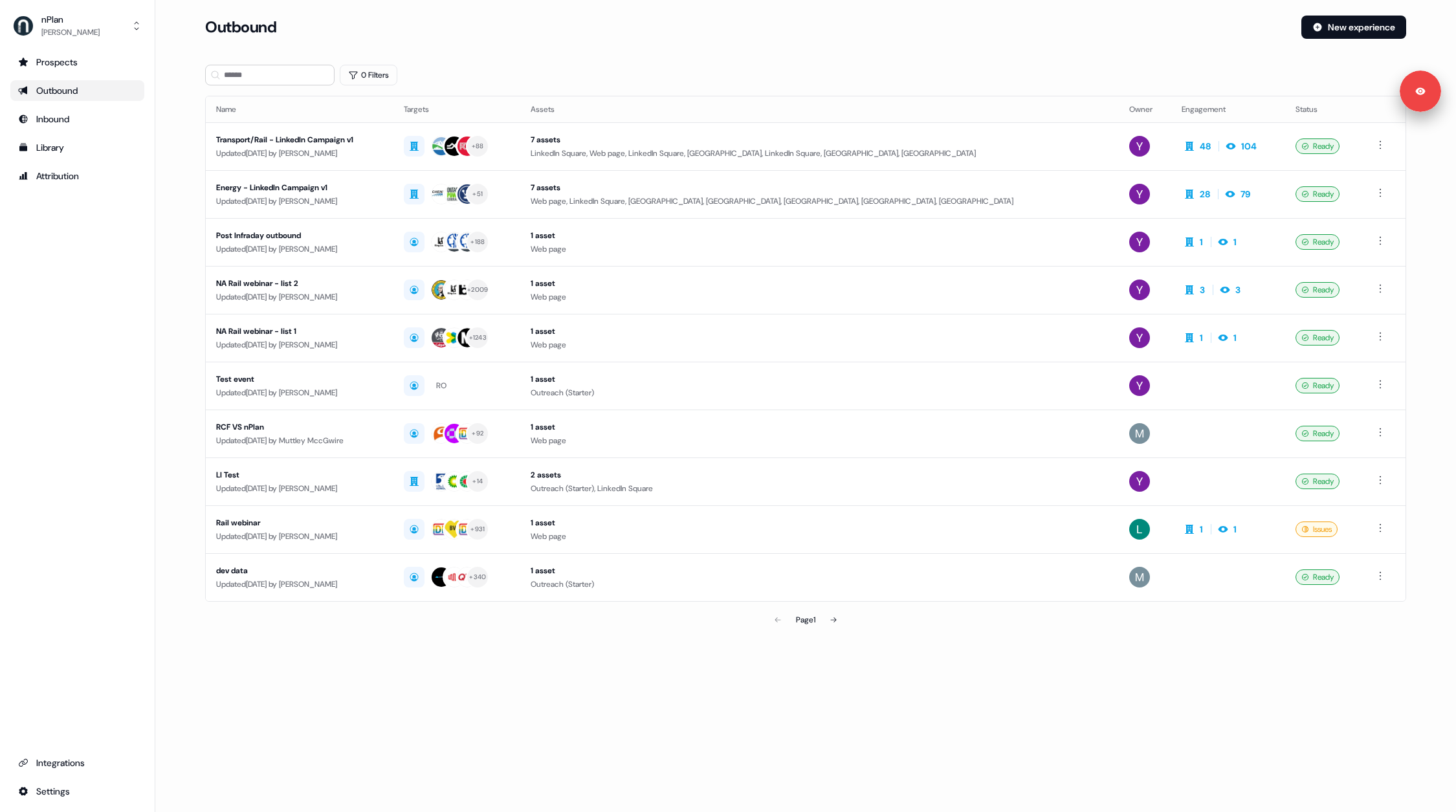
click at [181, 290] on main "Loading... Outbound New experience 0 Filters Name Targets Assets Owner Engageme…" at bounding box center [805, 342] width 1301 height 653
click at [383, 145] on div "Transport/Rail - LinkedIn Campaign v1" at bounding box center [300, 139] width 167 height 13
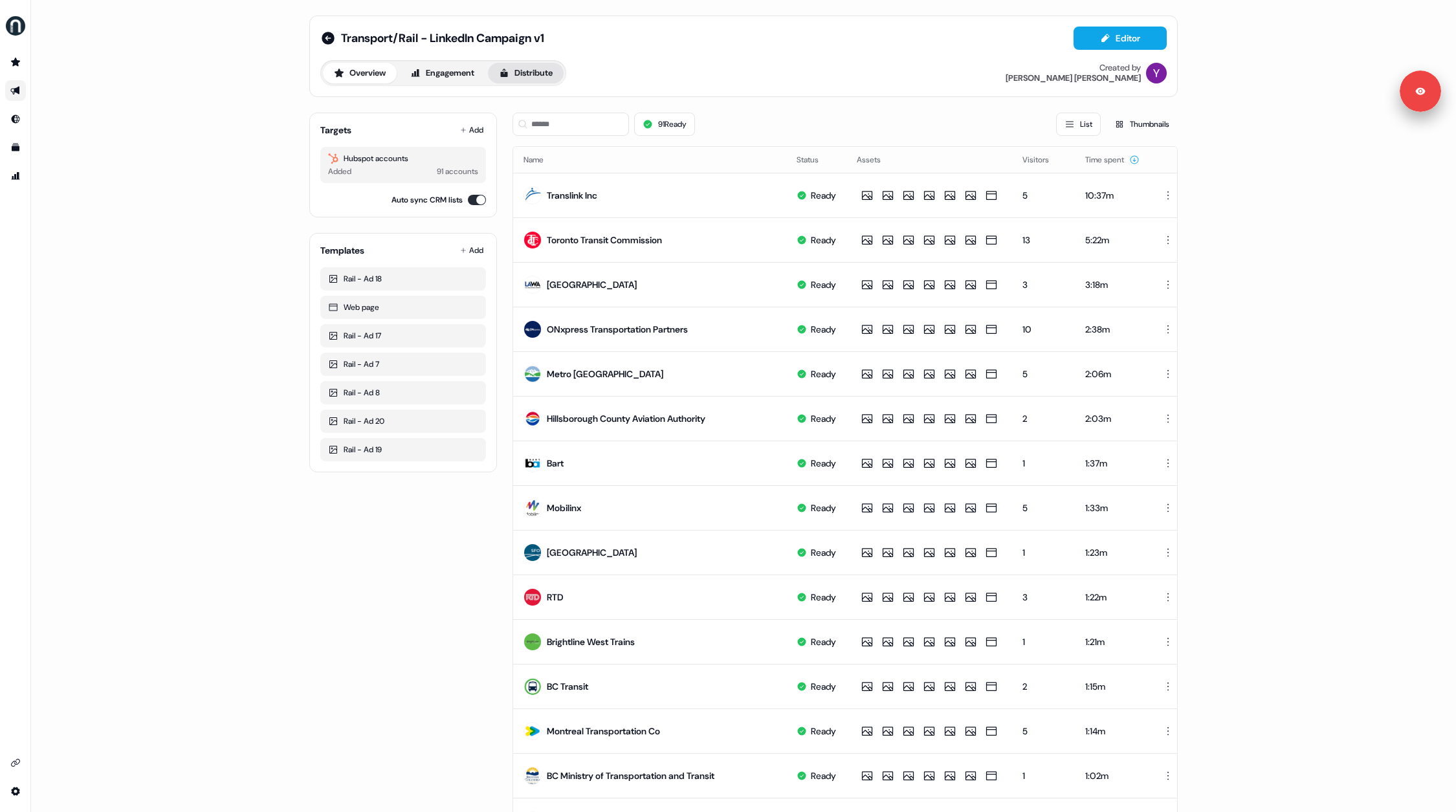
click at [510, 65] on button "Distribute" at bounding box center [526, 73] width 76 height 21
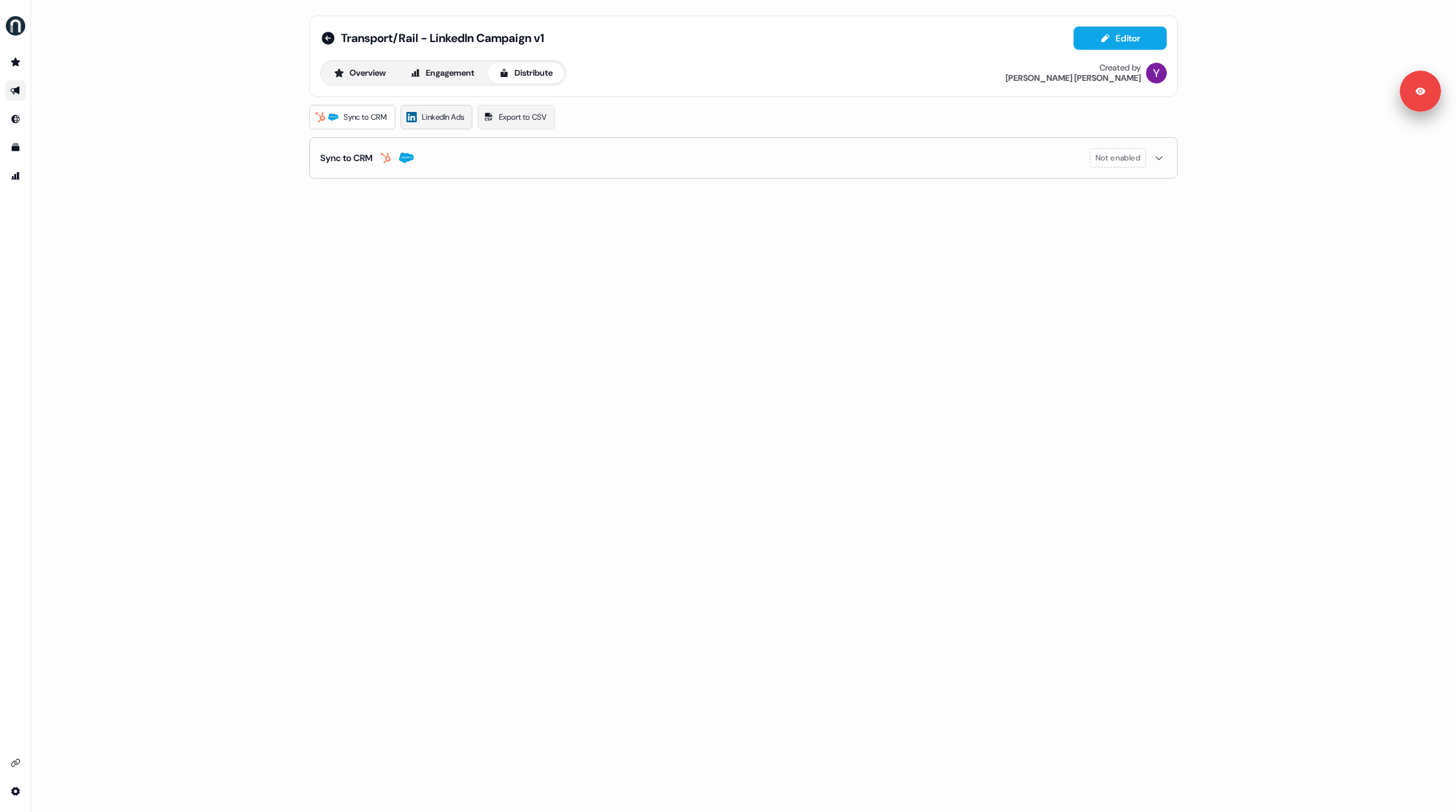
click at [459, 112] on span "LinkedIn Ads" at bounding box center [443, 116] width 42 height 13
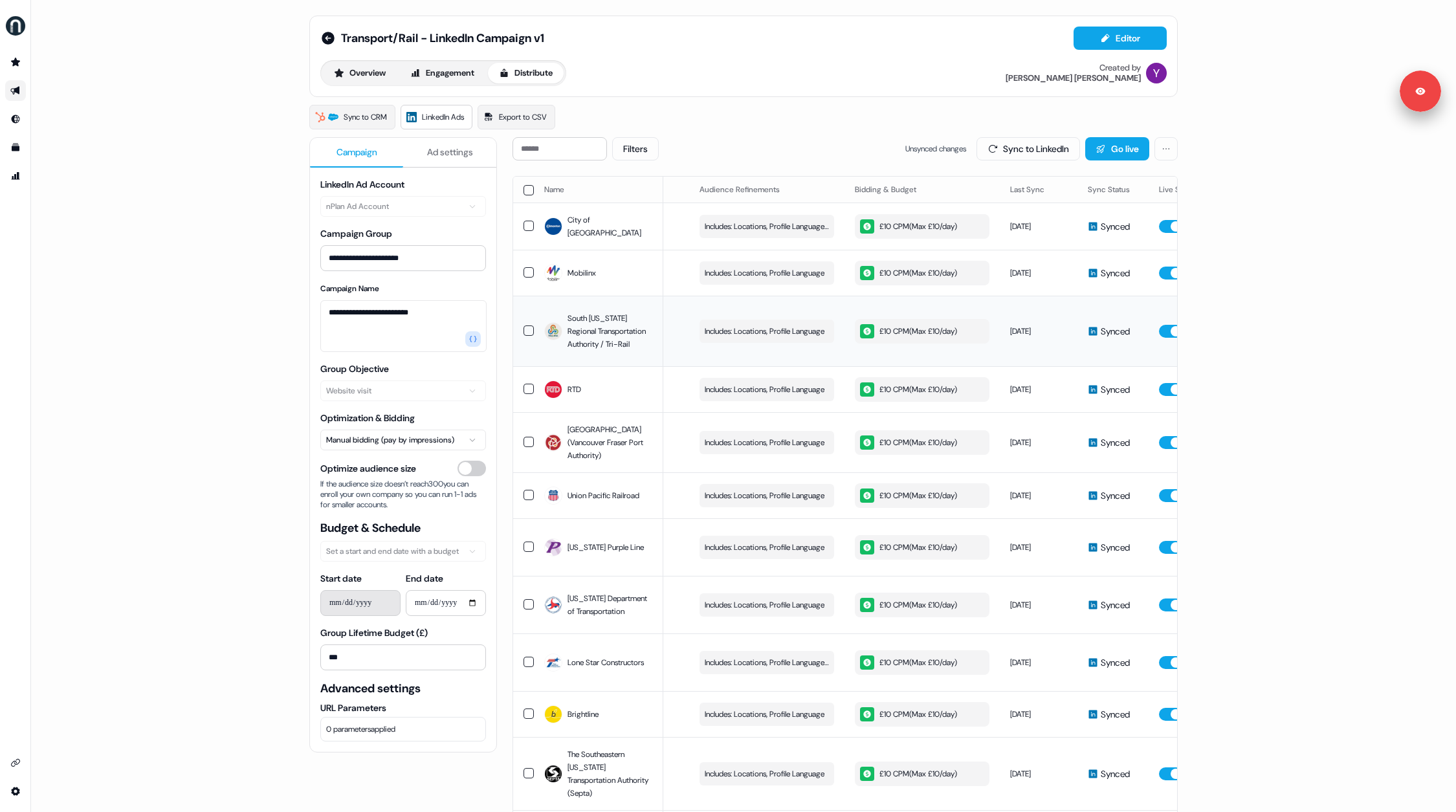
scroll to position [0, 230]
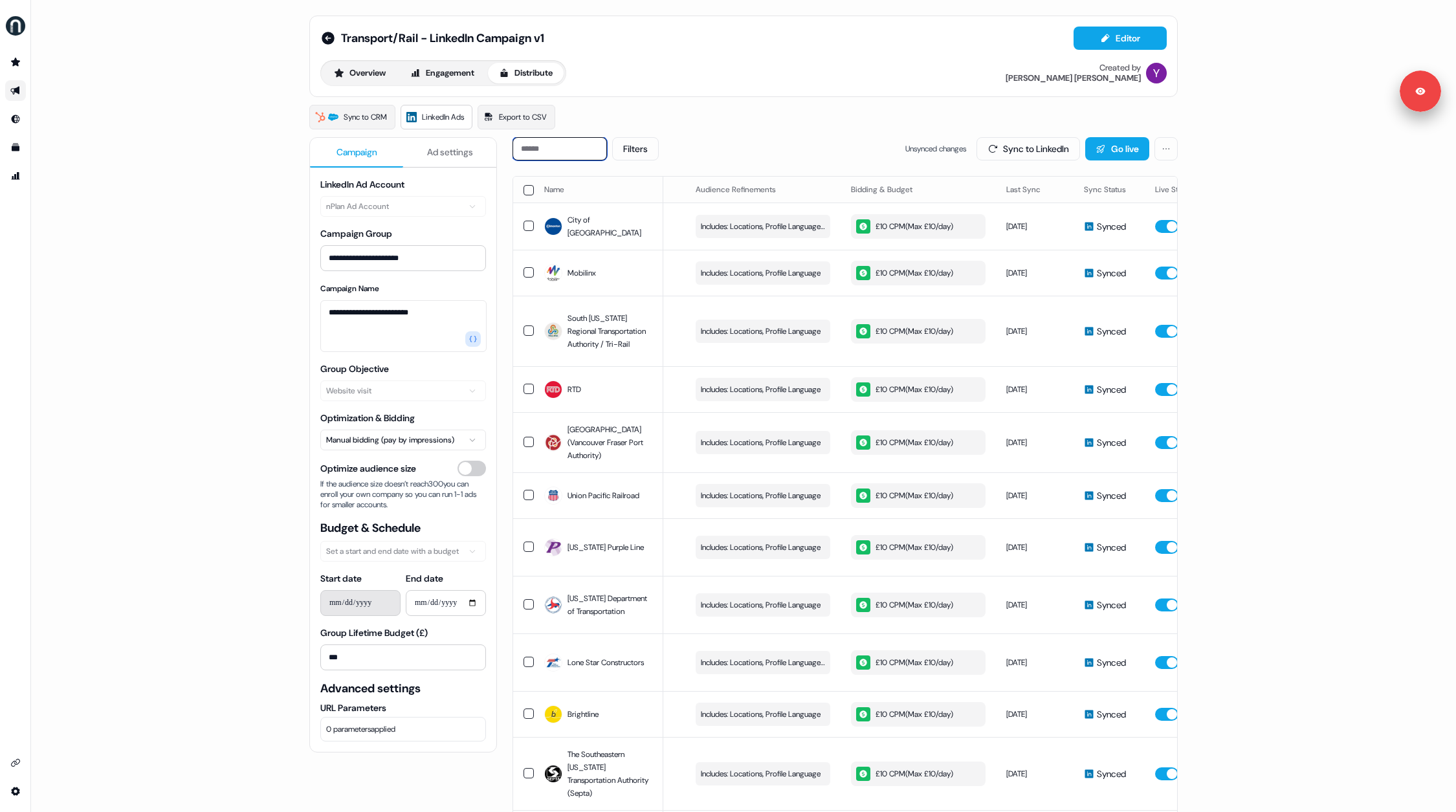
click at [561, 150] on input at bounding box center [560, 149] width 95 height 24
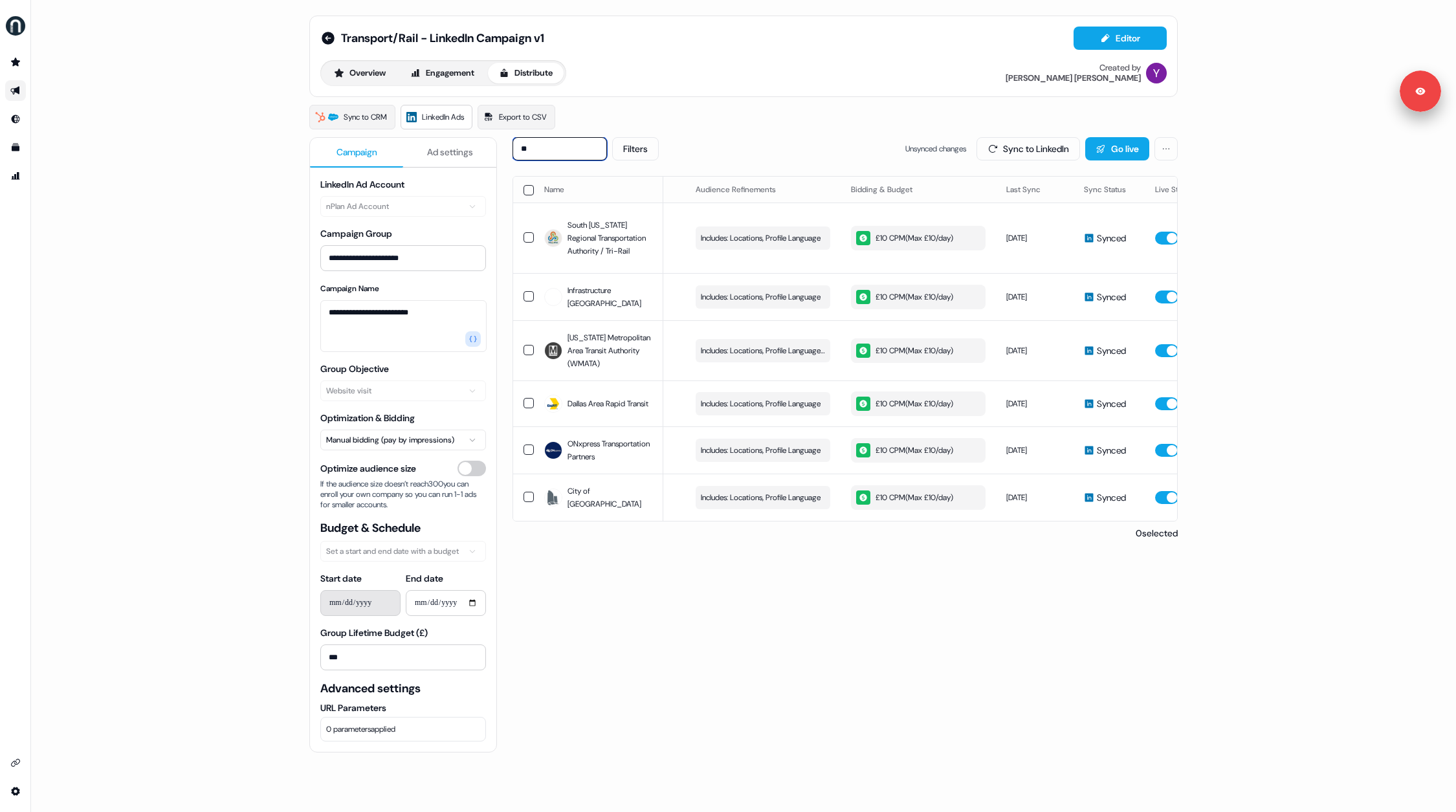
type input "*"
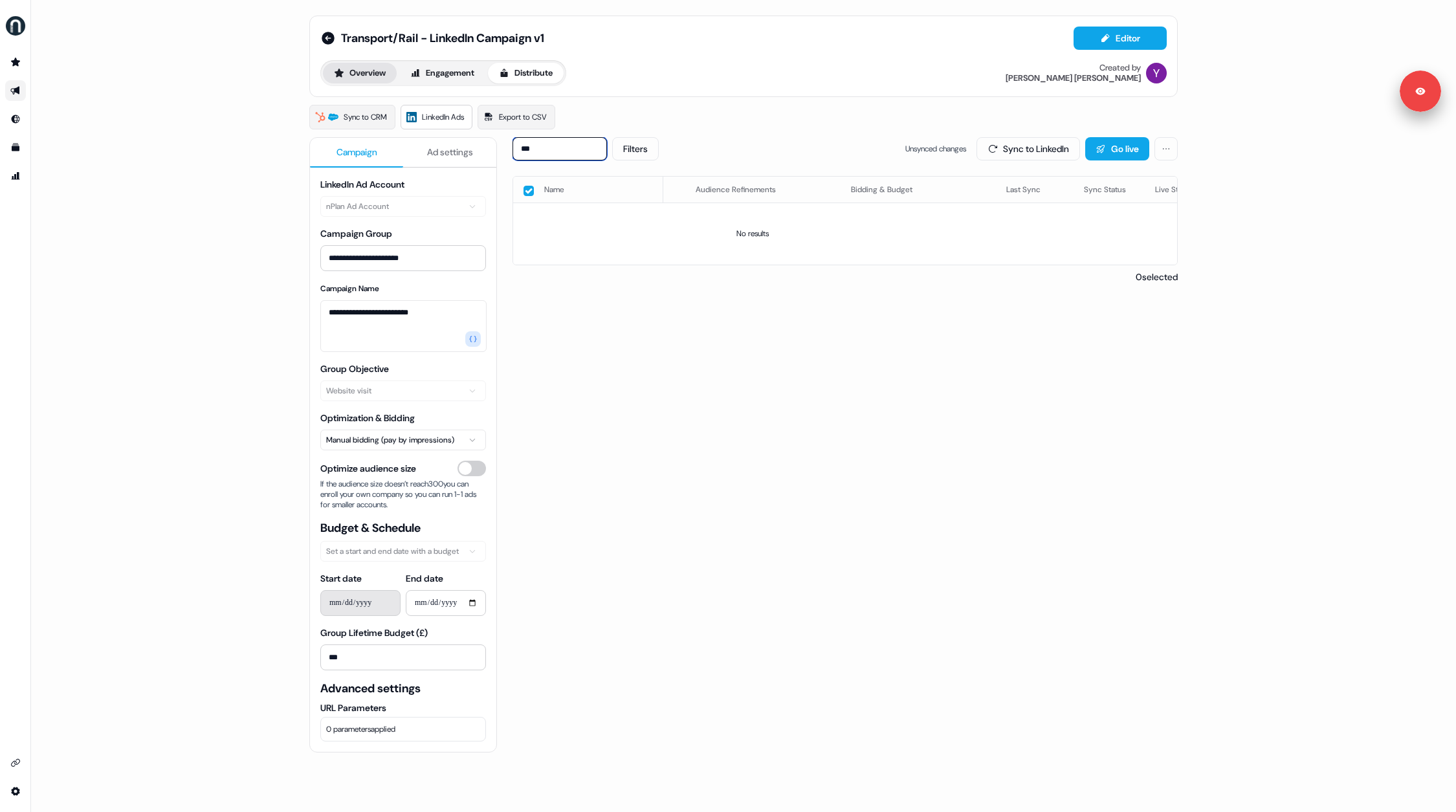
type input "***"
click at [346, 72] on button "Overview" at bounding box center [359, 73] width 73 height 21
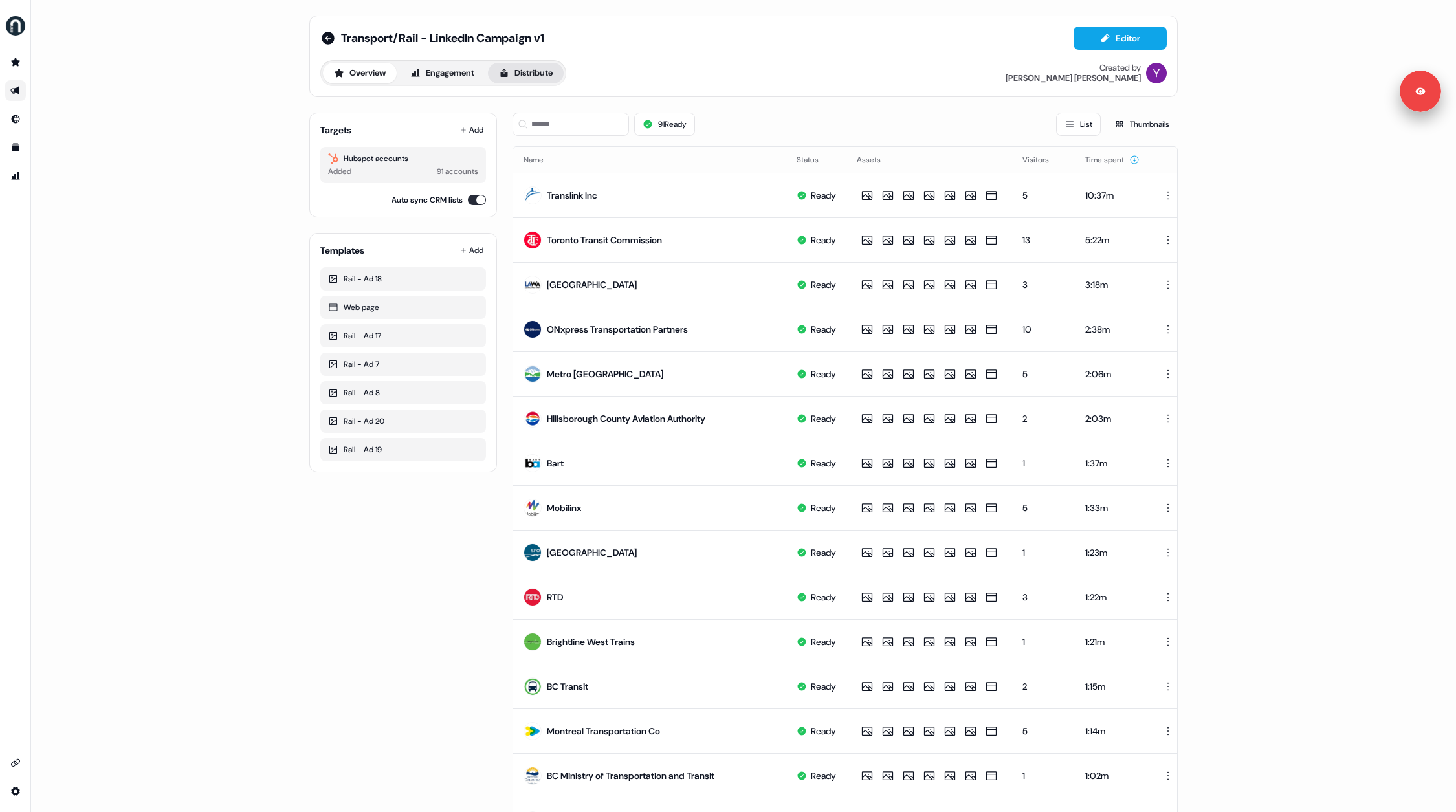
click at [526, 71] on button "Distribute" at bounding box center [526, 73] width 76 height 21
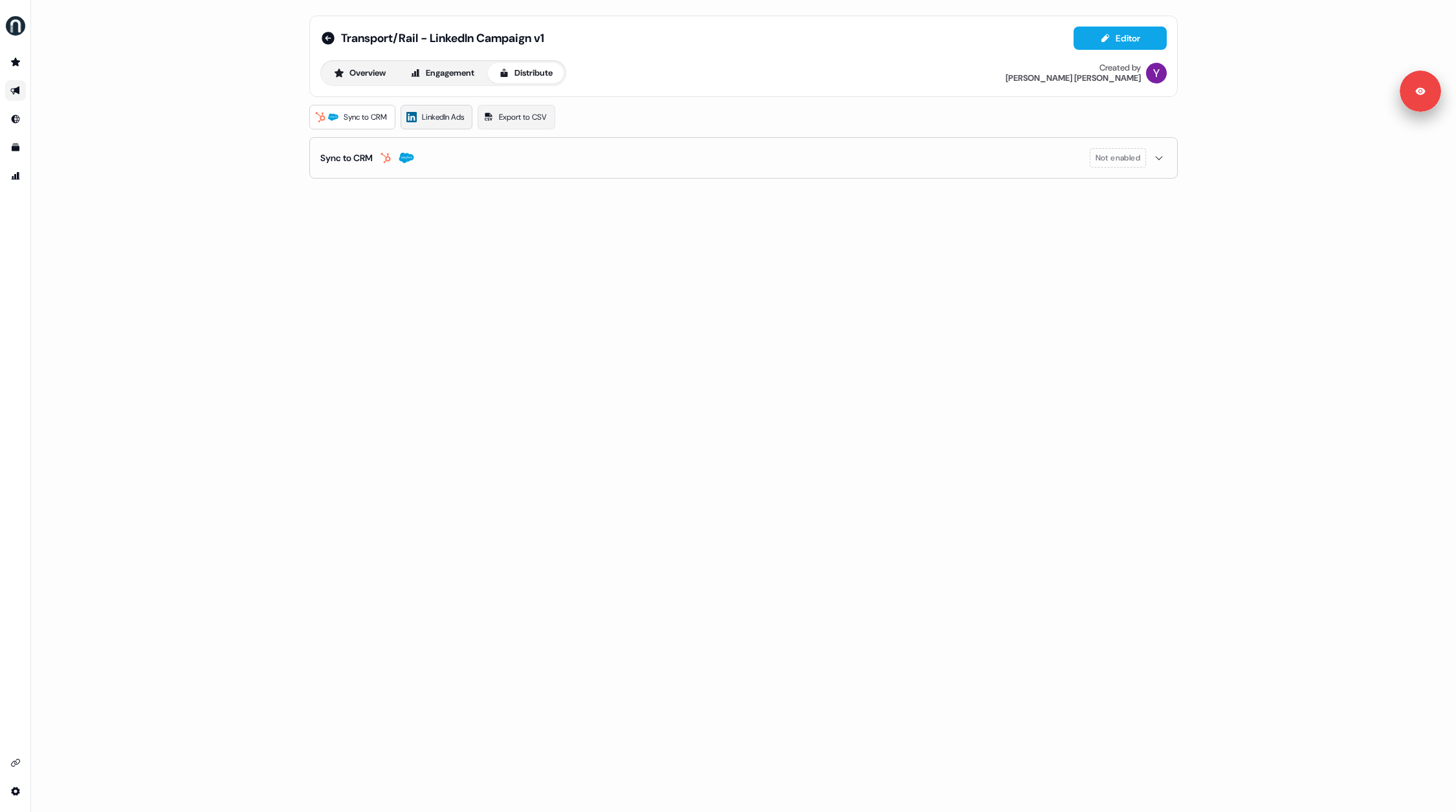
click at [436, 120] on span "LinkedIn Ads" at bounding box center [443, 116] width 42 height 13
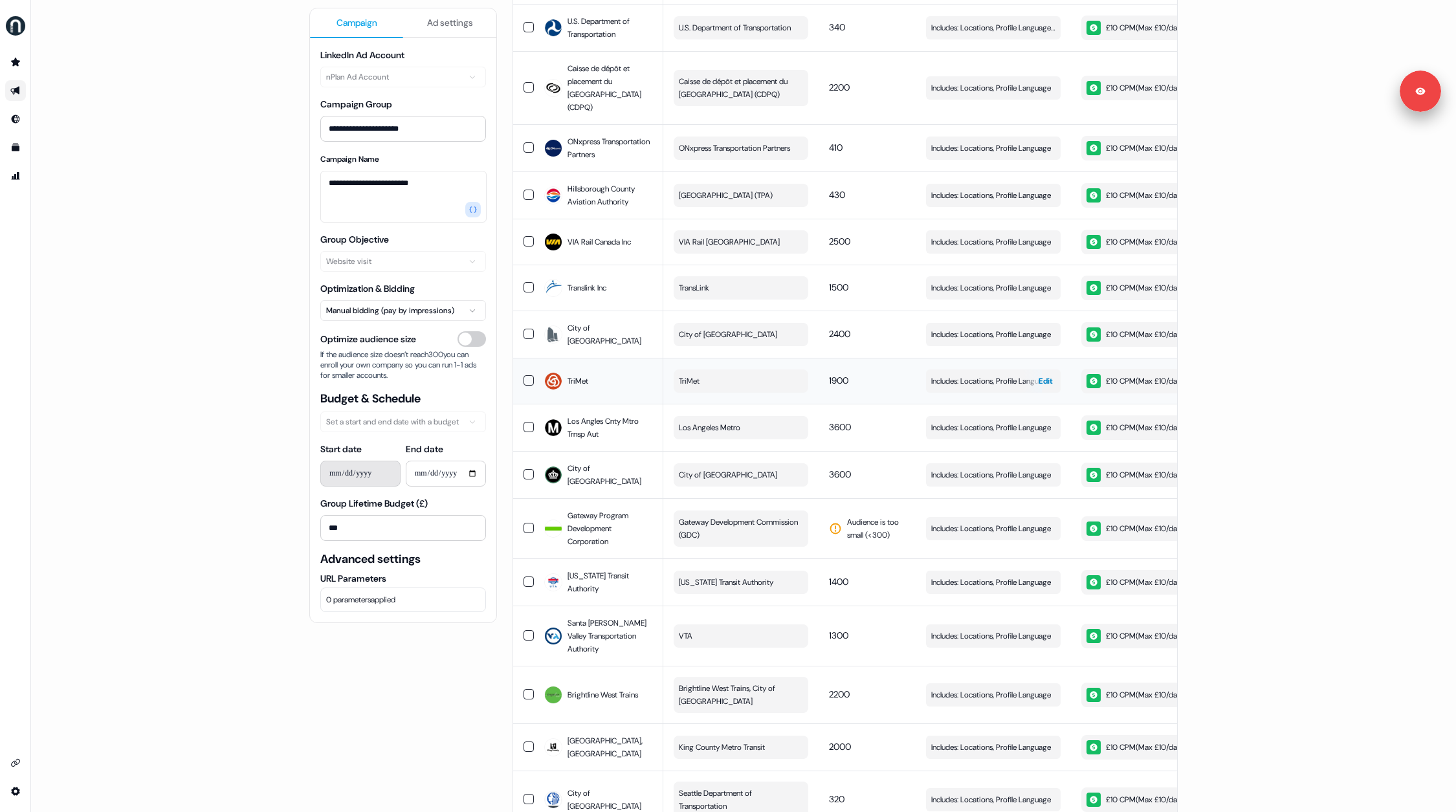
click at [1040, 375] on span "Edit" at bounding box center [1045, 381] width 14 height 13
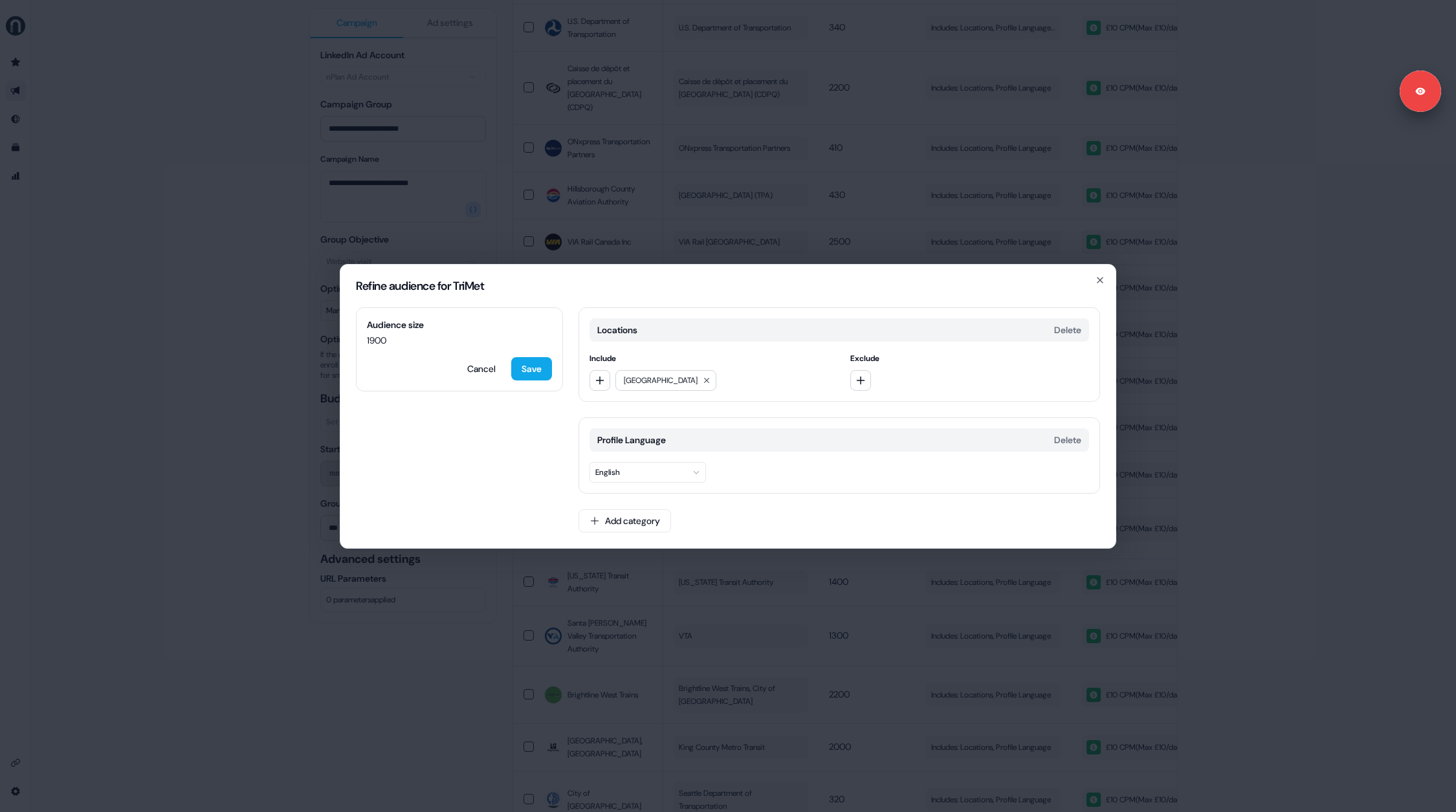
click at [295, 635] on div "Refine audience for TriMet Audience size 1900 Cancel Save Locations Delete Incl…" at bounding box center [728, 406] width 1456 height 812
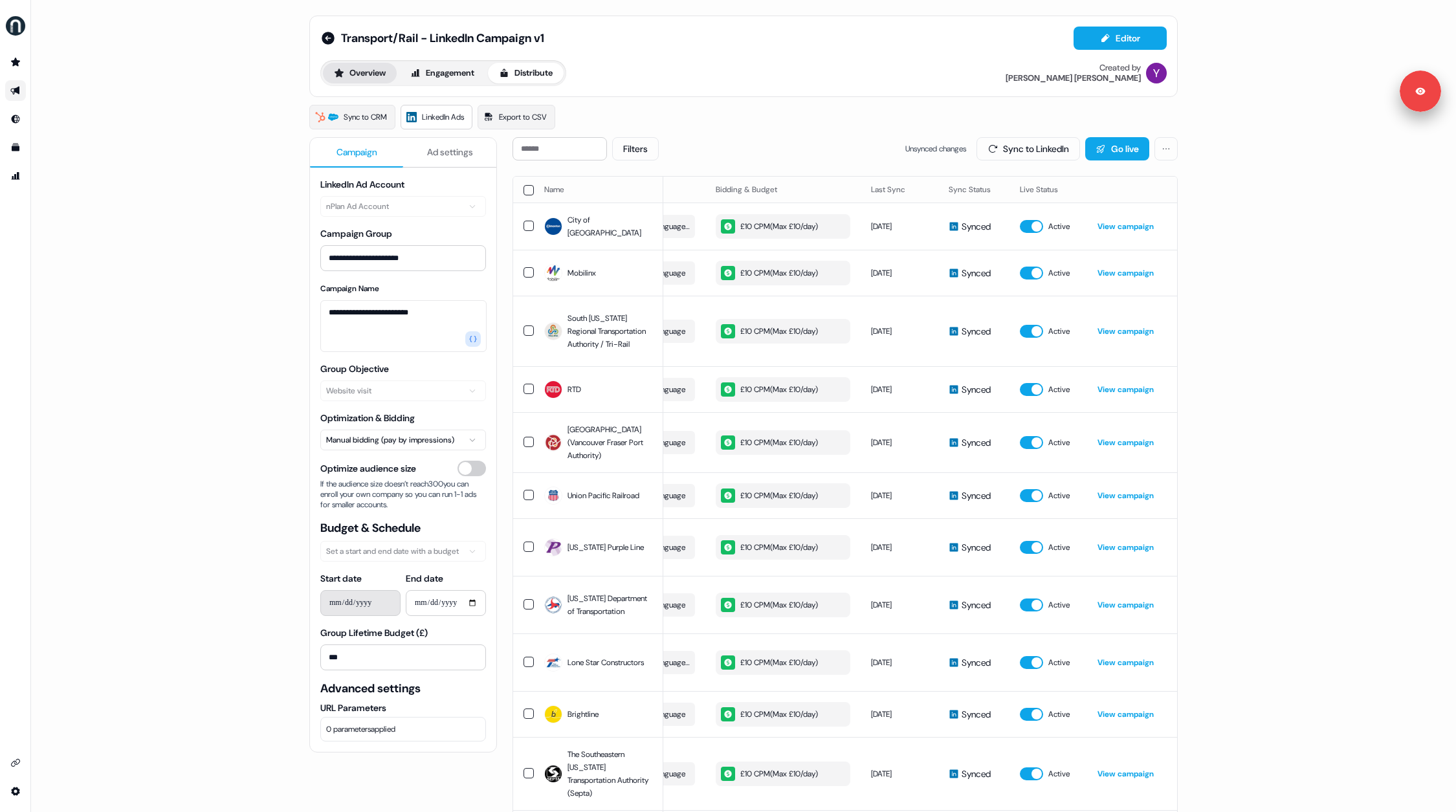
click at [355, 77] on button "Overview" at bounding box center [359, 73] width 73 height 21
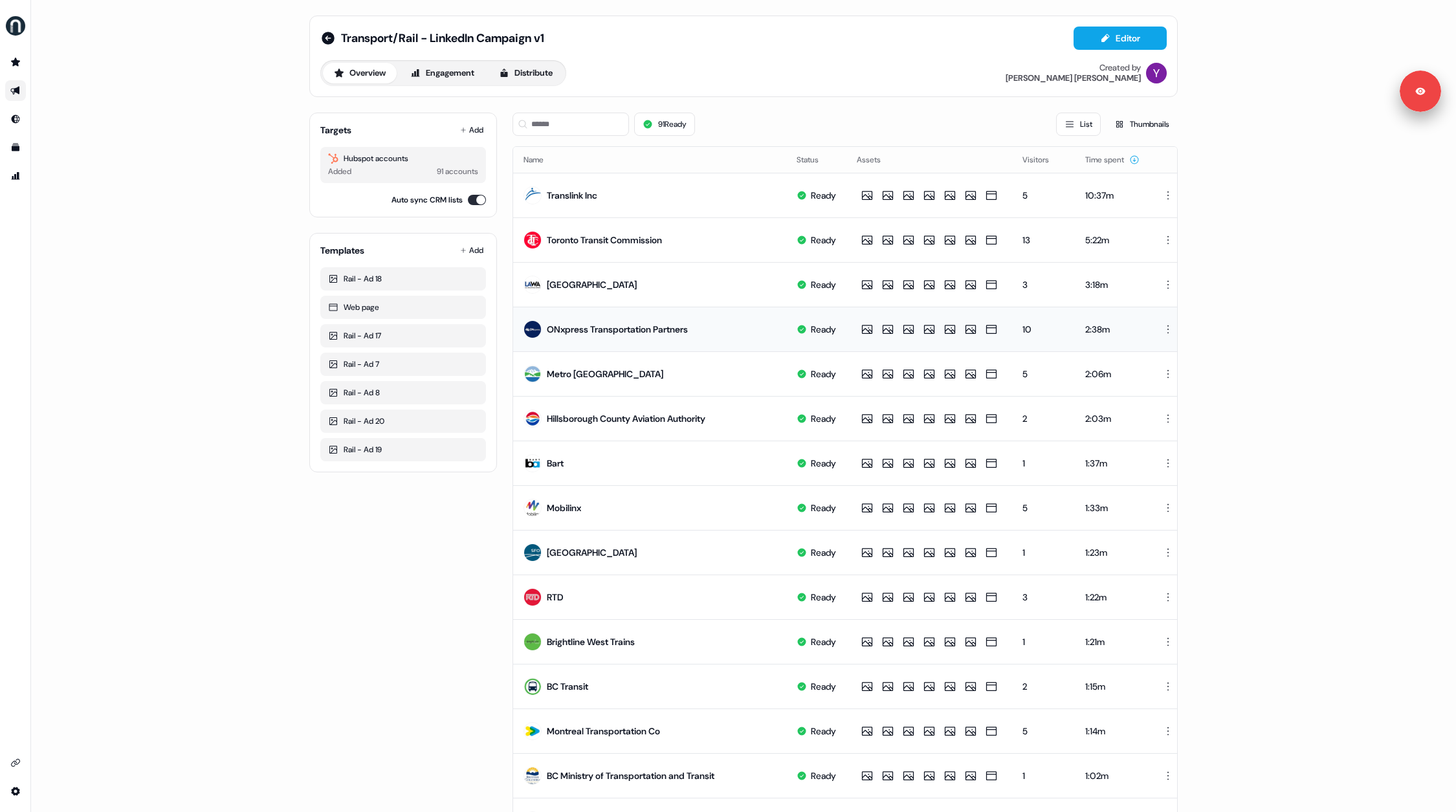
click at [1139, 328] on div "2:38m" at bounding box center [1112, 328] width 54 height 13
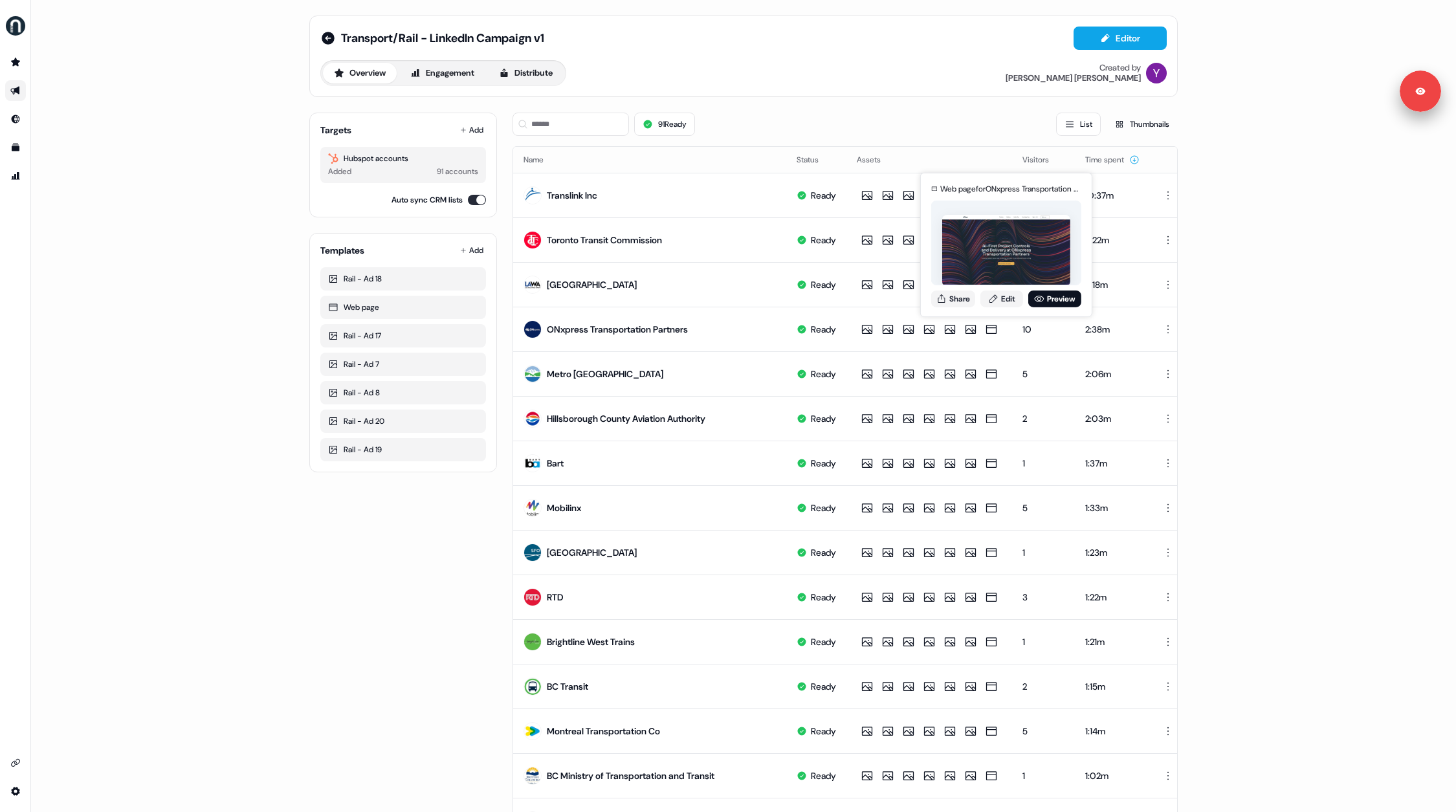
click at [1182, 317] on div "Transport/Rail - LinkedIn Campaign v1 Editor Overview Engagement Distribute Cre…" at bounding box center [743, 554] width 899 height 1107
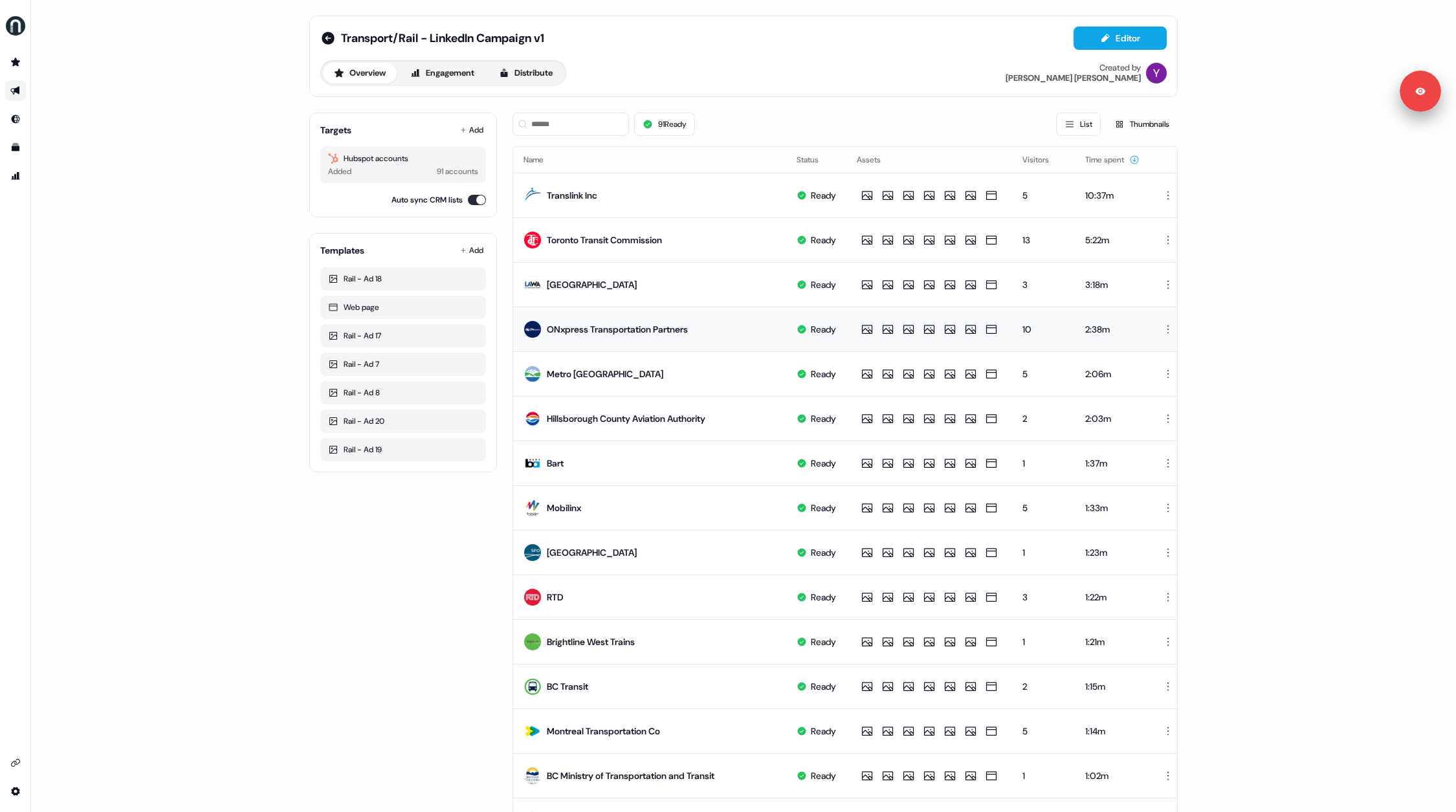
scroll to position [0, 29]
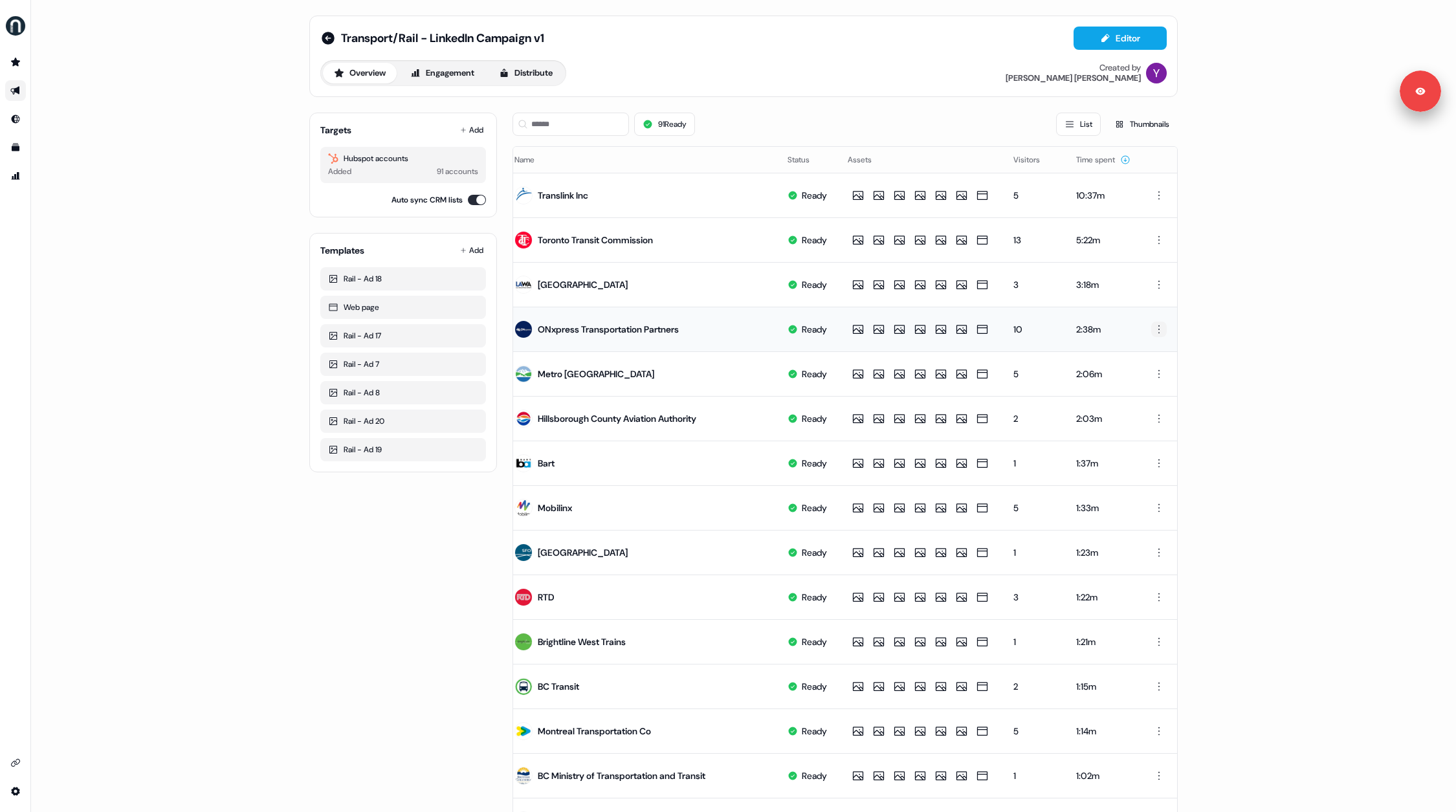
click at [1158, 331] on html "Signed in as [PERSON_NAME] Sign out For the best experience switch devices to a…" at bounding box center [728, 406] width 1456 height 812
click at [1202, 321] on html "Signed in as [PERSON_NAME] Sign out For the best experience switch devices to a…" at bounding box center [728, 406] width 1456 height 812
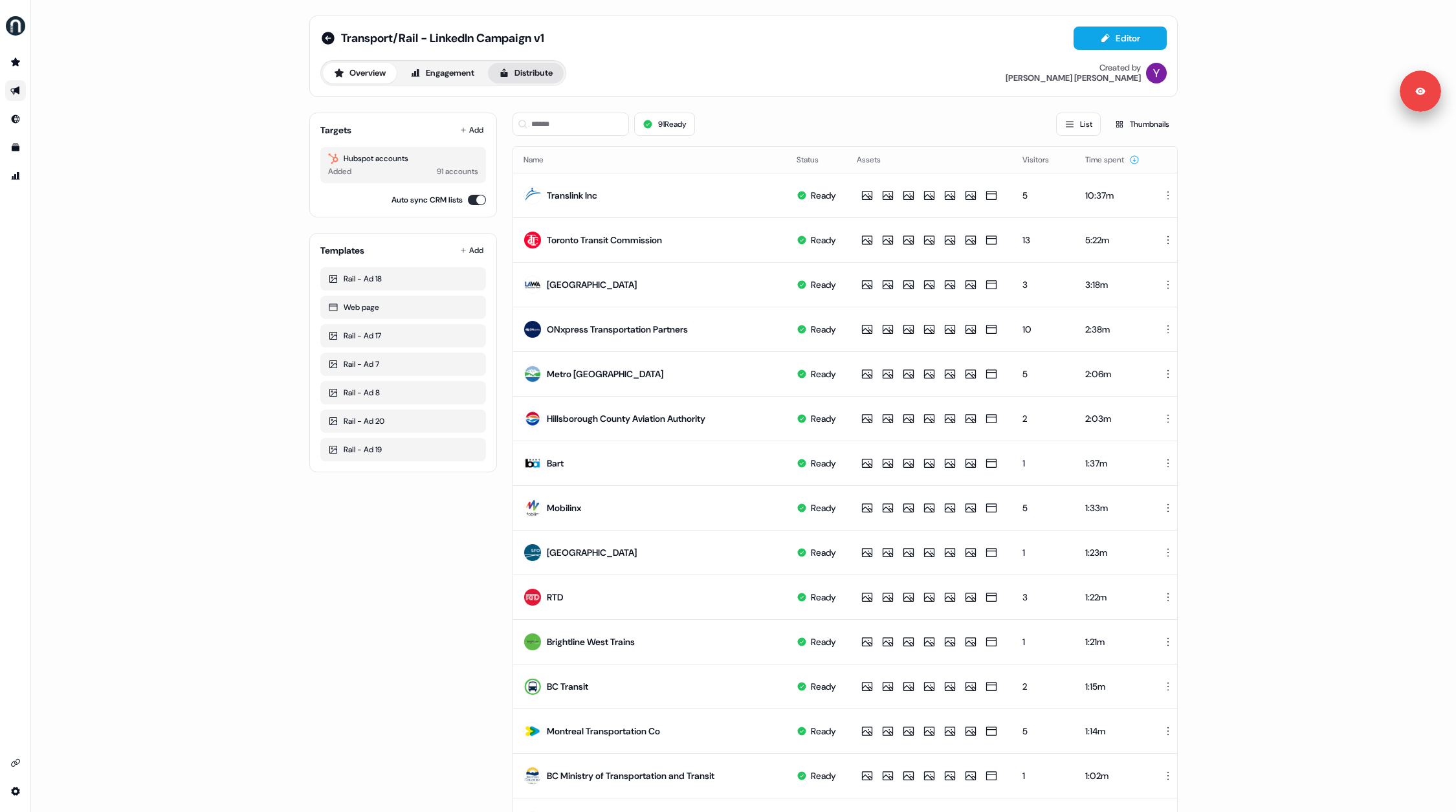
click at [531, 71] on button "Distribute" at bounding box center [526, 73] width 76 height 21
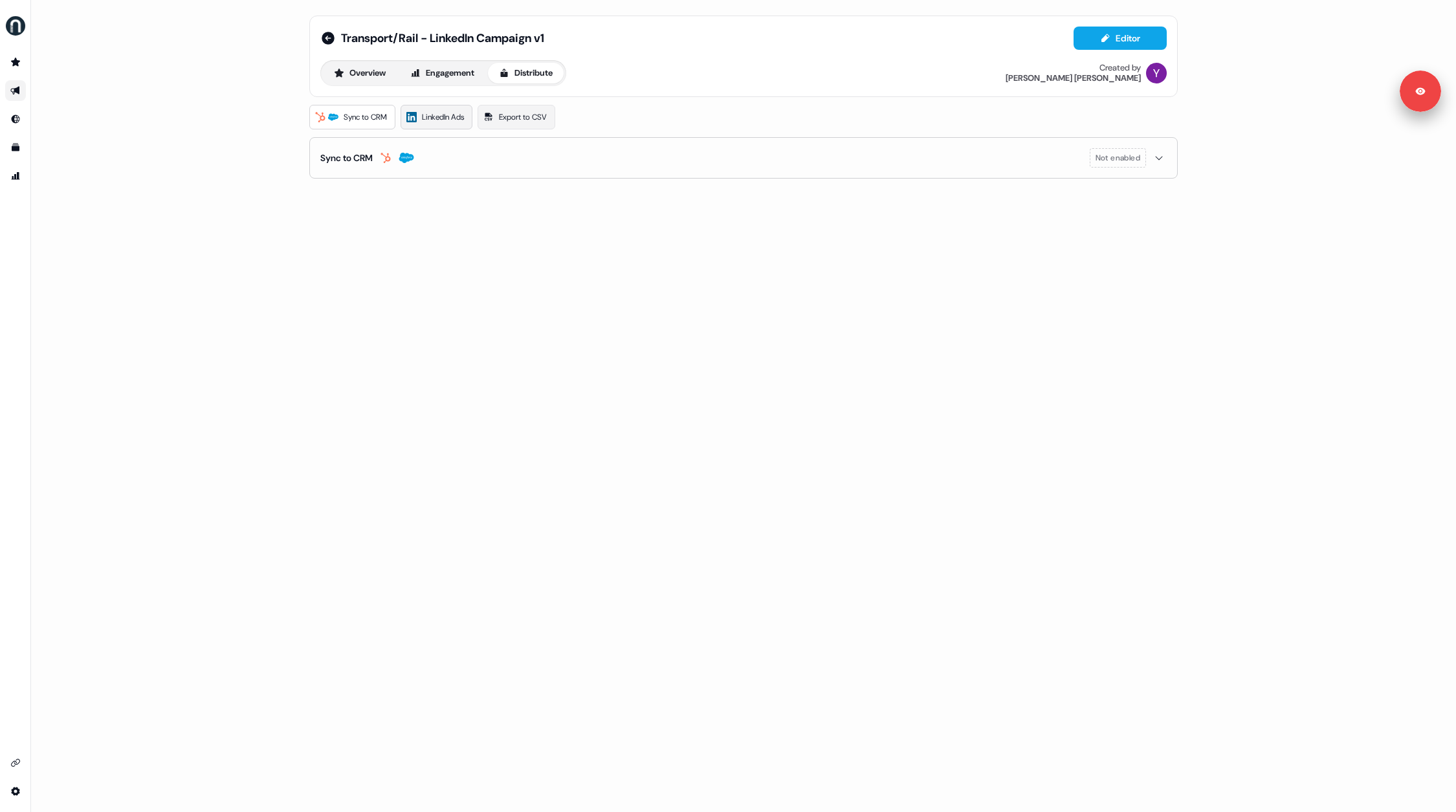
click at [438, 118] on span "LinkedIn Ads" at bounding box center [443, 116] width 42 height 13
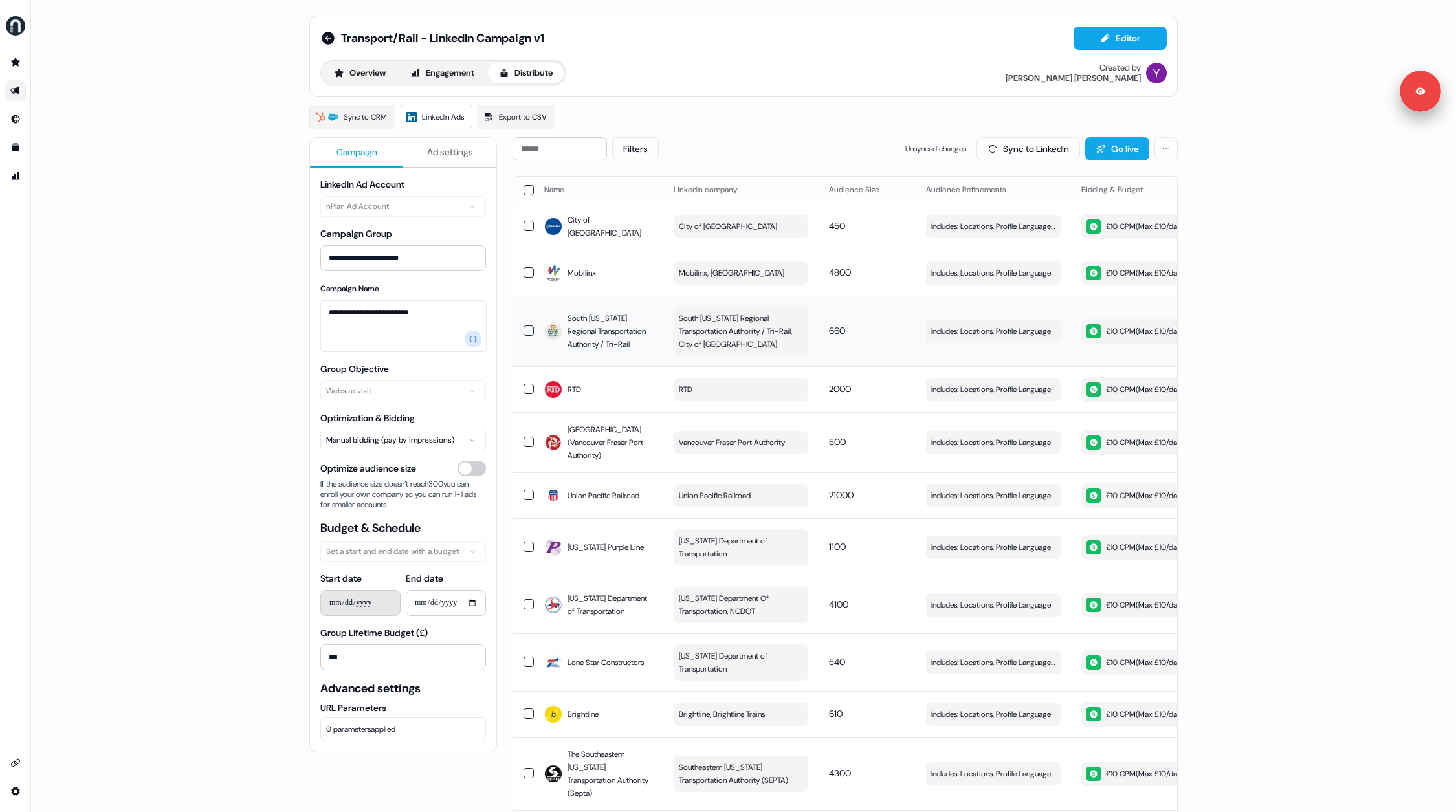
scroll to position [0, 365]
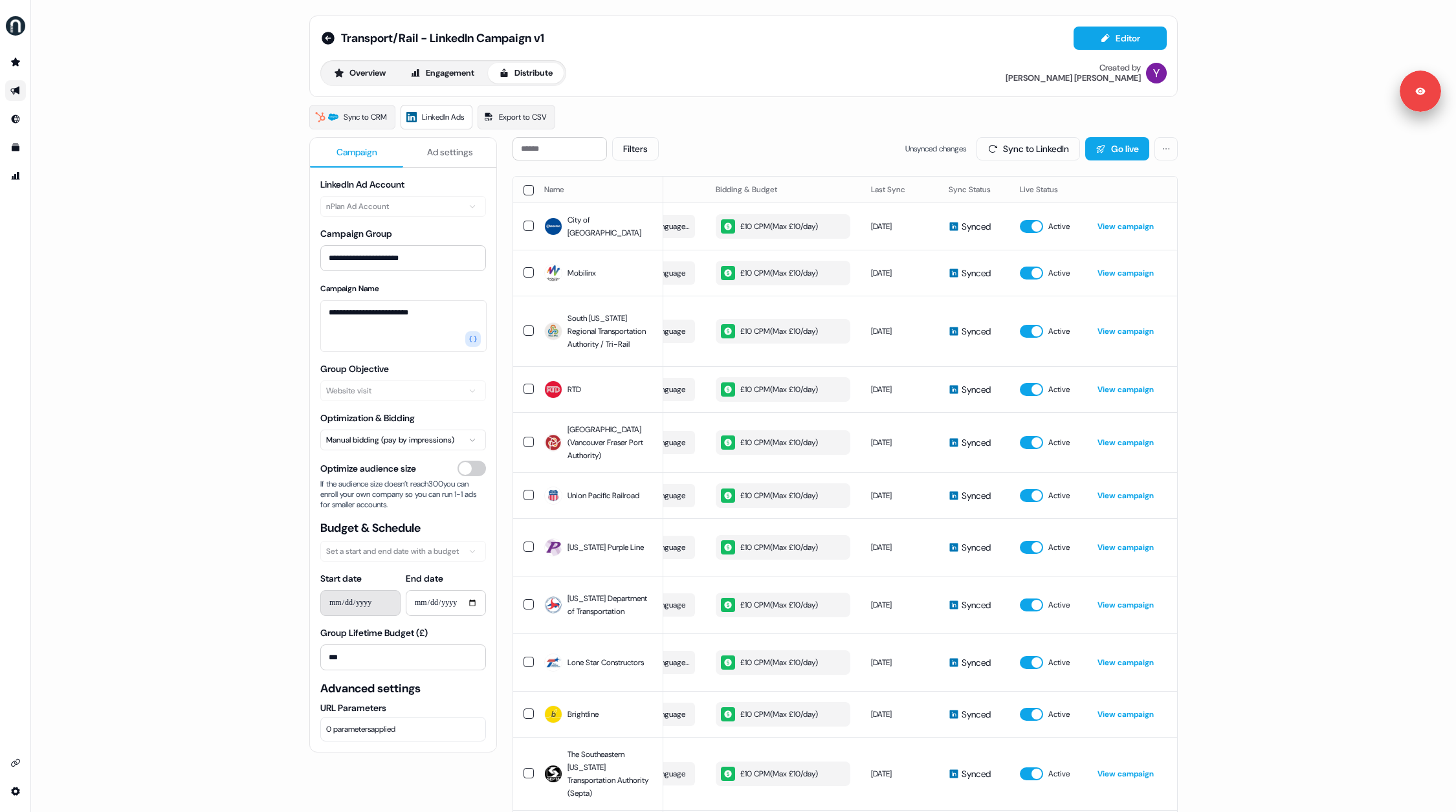
click at [1257, 360] on div "**********" at bounding box center [744, 406] width 1425 height 812
click at [325, 38] on icon at bounding box center [327, 38] width 15 height 15
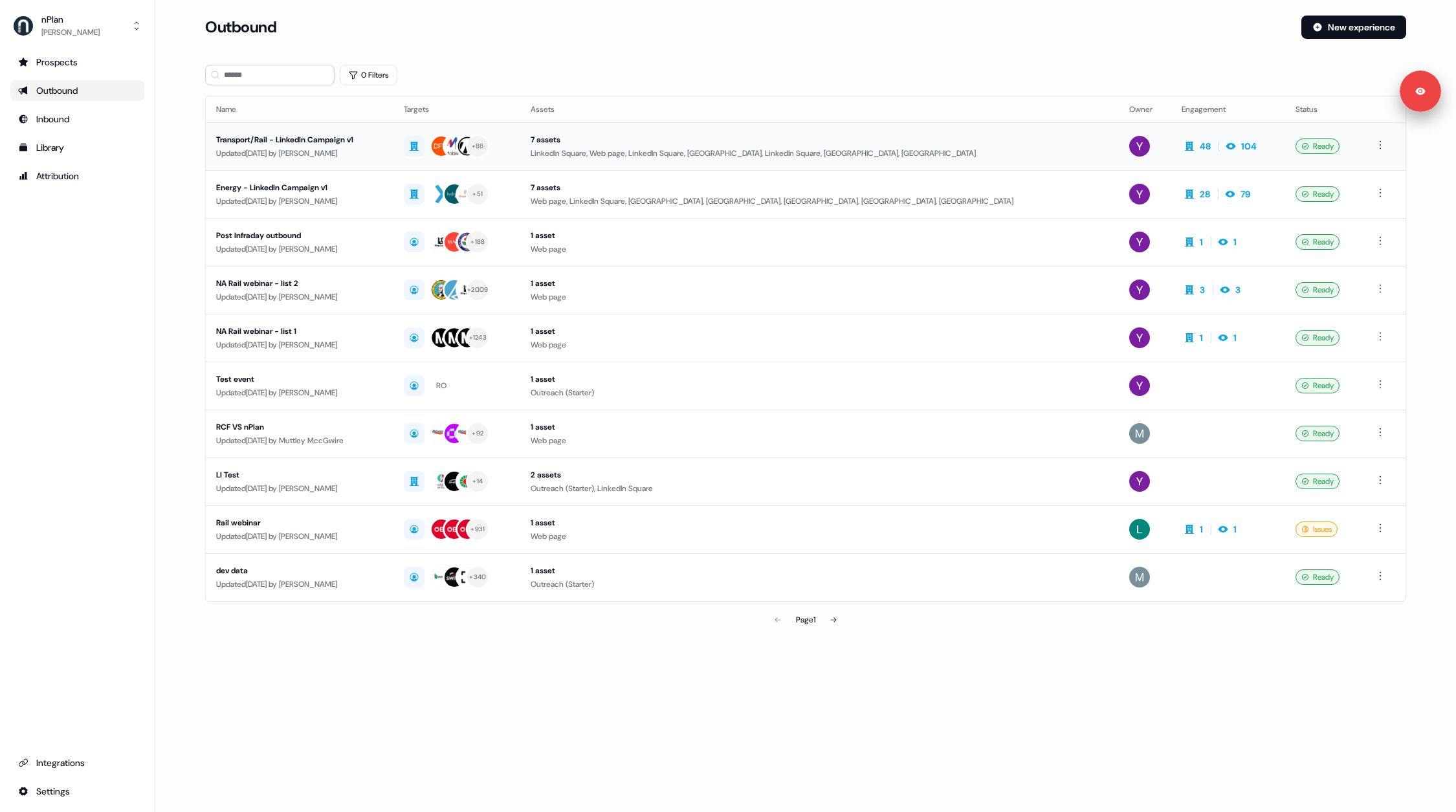
click at [383, 139] on div "Transport/Rail - LinkedIn Campaign v1" at bounding box center [300, 139] width 167 height 13
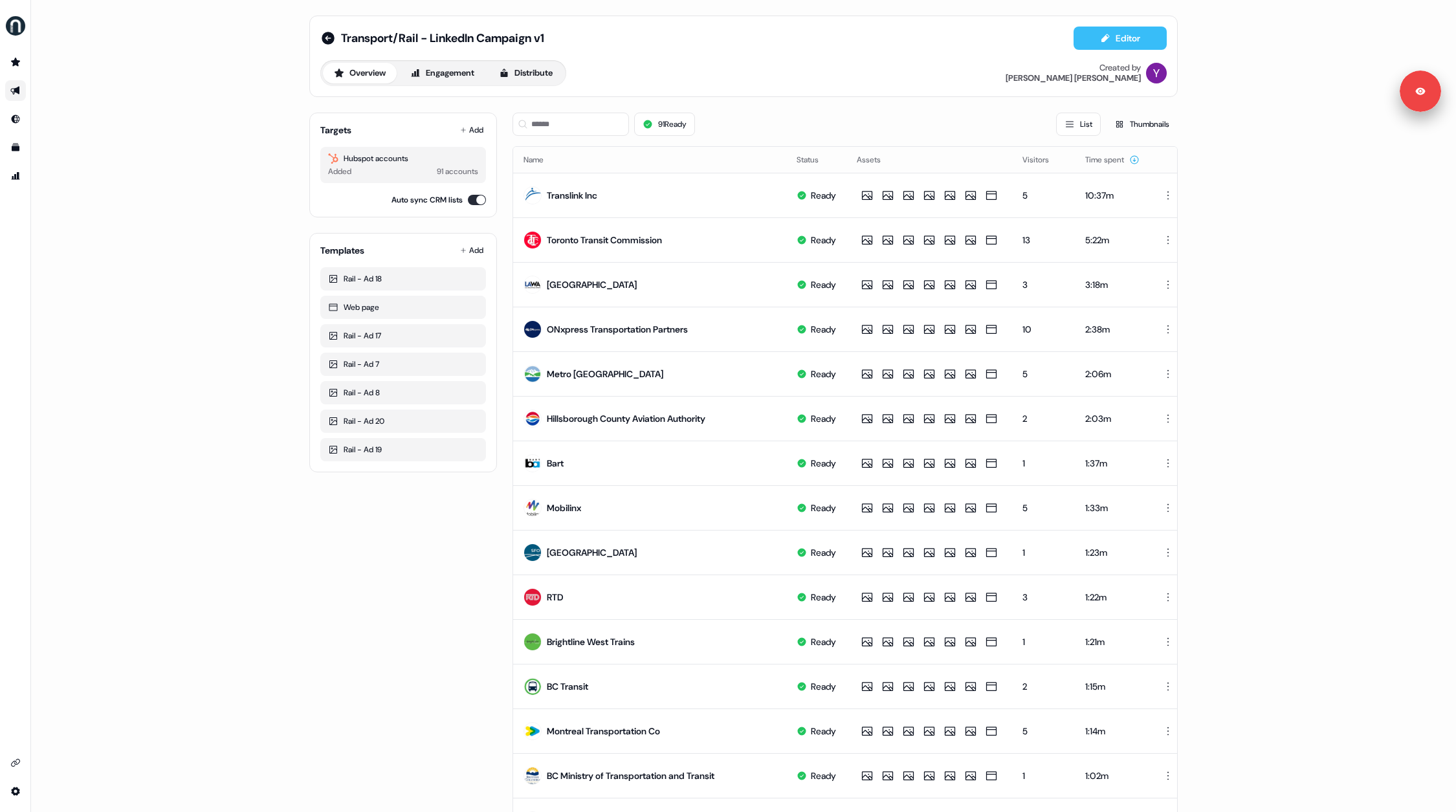
click at [1126, 30] on button "Editor" at bounding box center [1120, 38] width 93 height 24
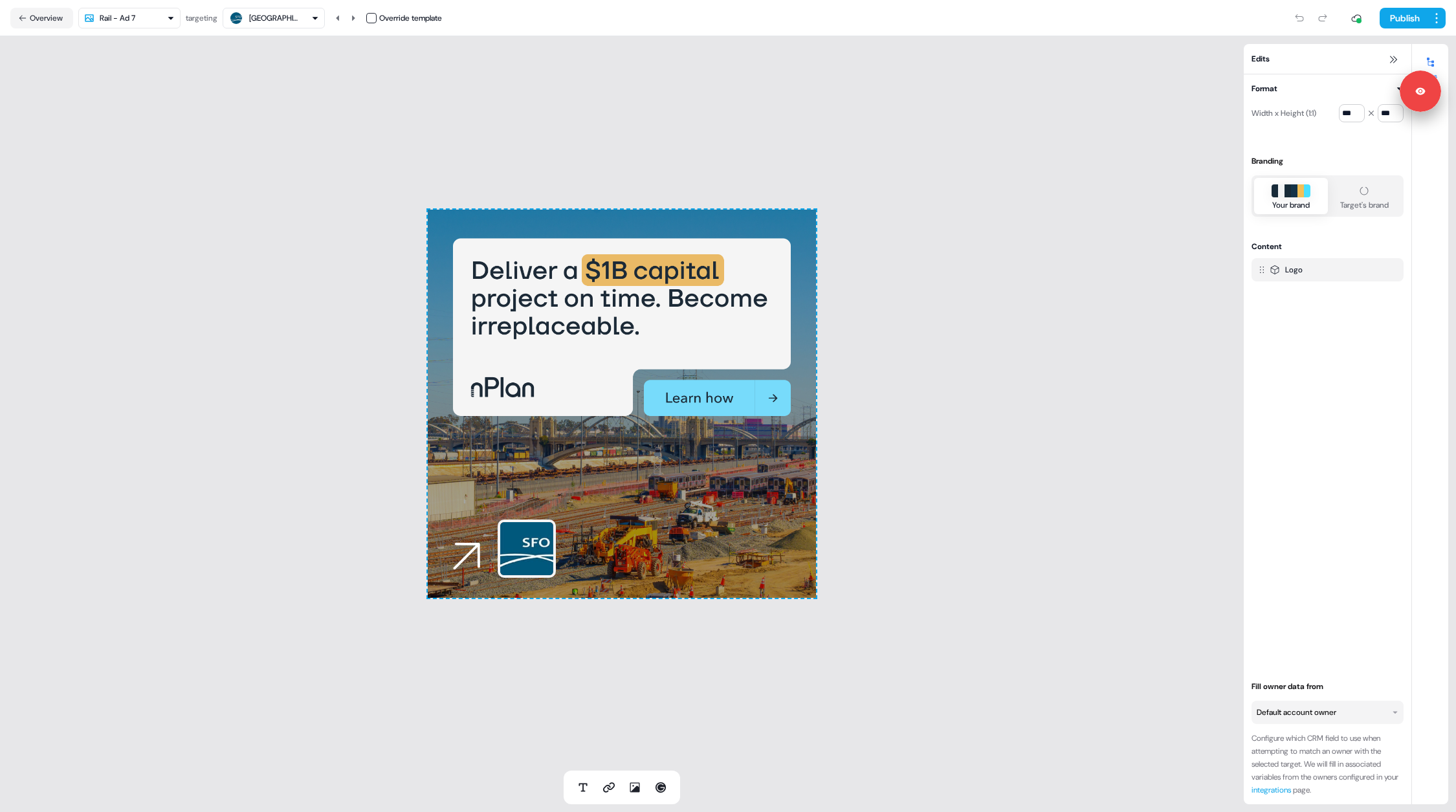
click at [304, 14] on div "[GEOGRAPHIC_DATA]" at bounding box center [273, 18] width 90 height 15
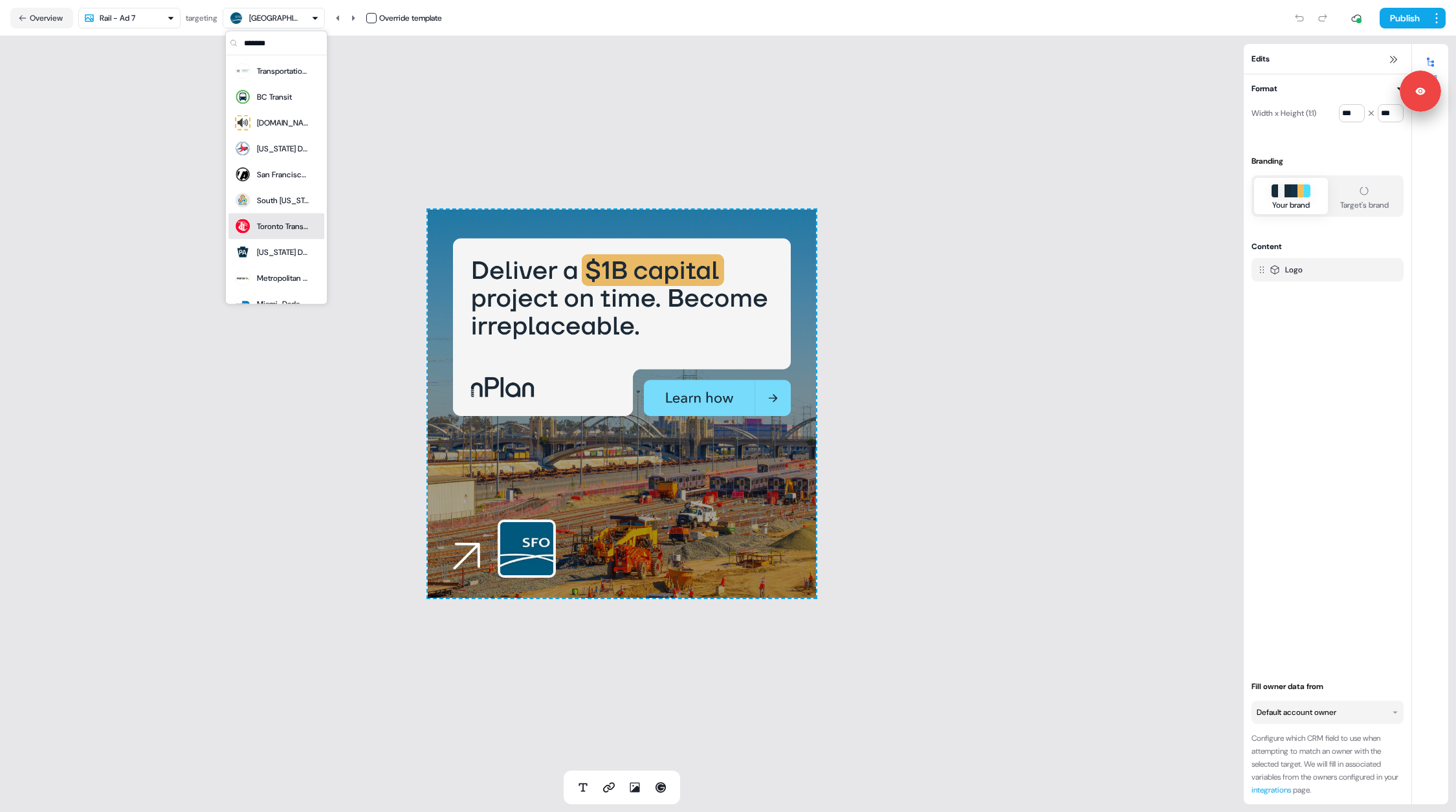
type input "*******"
click at [275, 231] on div "Toronto Transit Commission" at bounding box center [271, 226] width 75 height 18
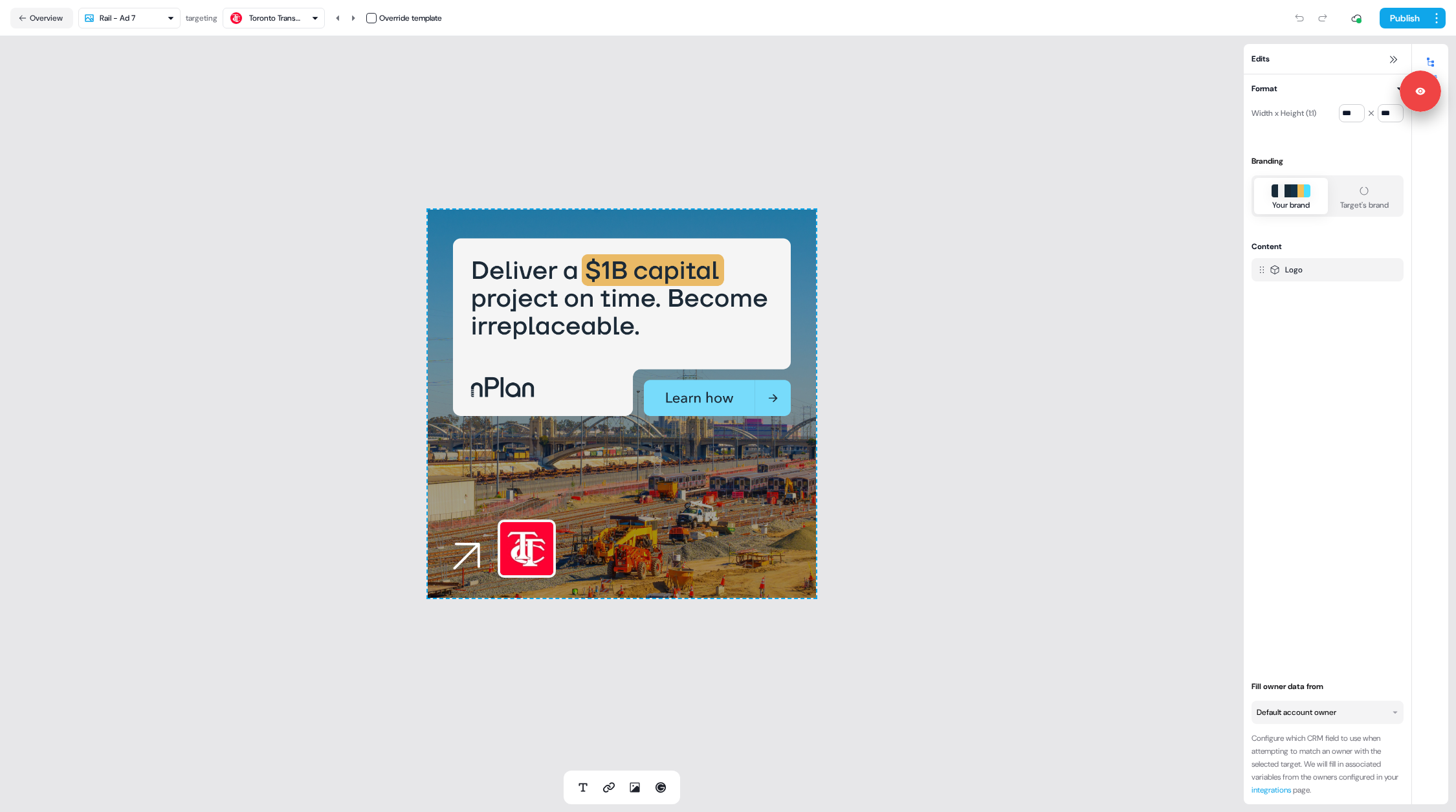
click at [586, 287] on div "To pick up a draggable item, press the space bar. While dragging, use the arrow…" at bounding box center [622, 403] width 388 height 388
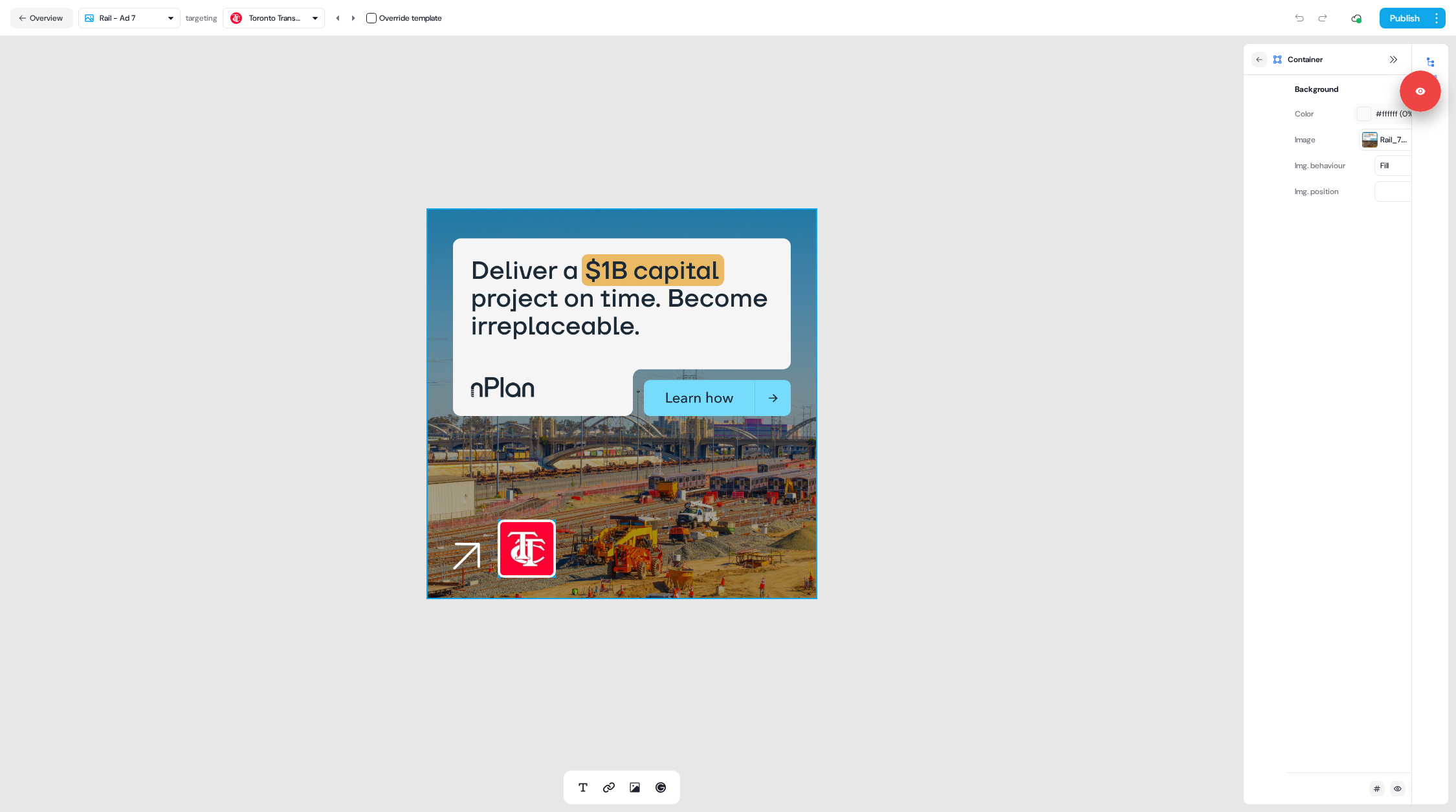
click at [586, 287] on div "To pick up a draggable item, press the space bar. While dragging, use the arrow…" at bounding box center [622, 403] width 388 height 388
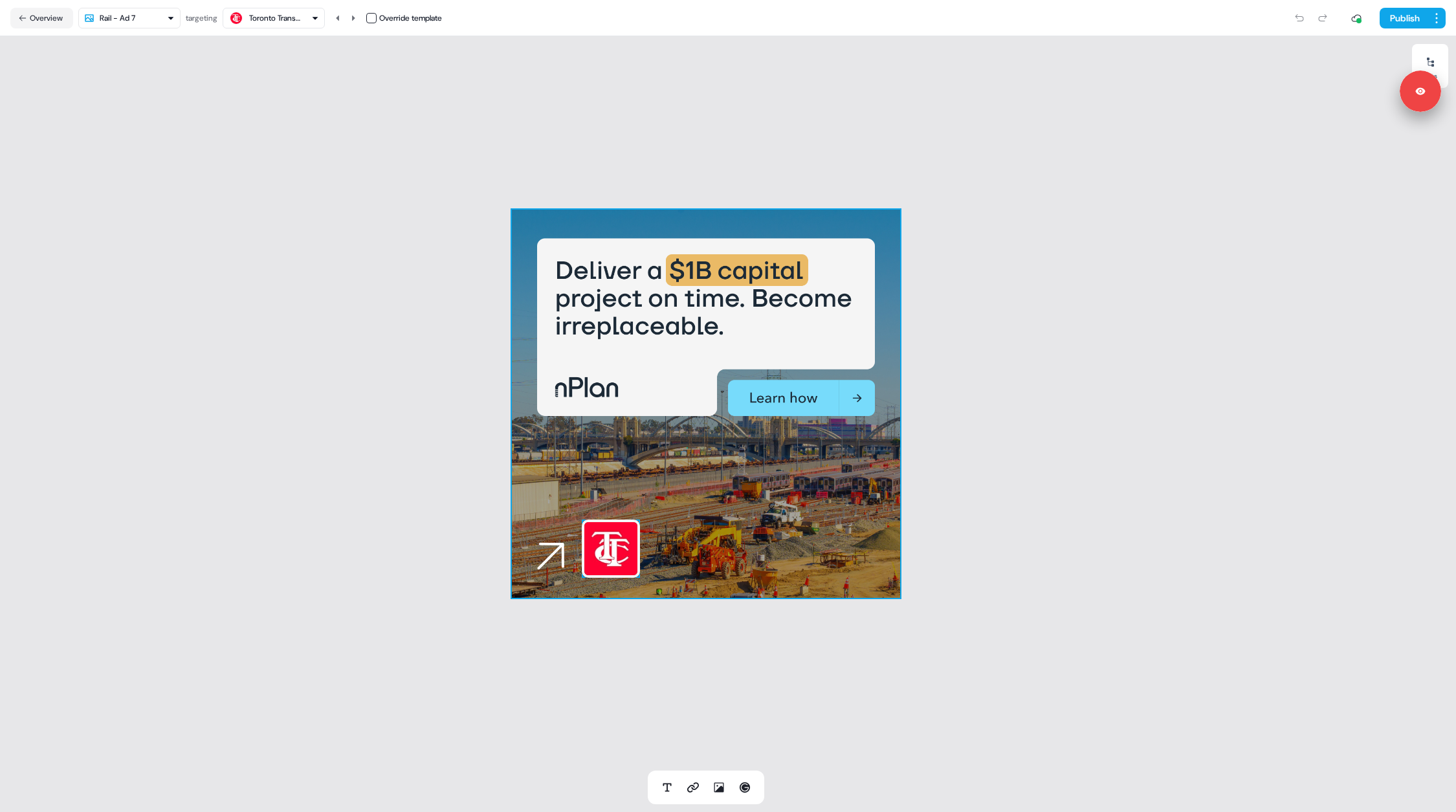
click at [586, 287] on div "To pick up a draggable item, press the space bar. While dragging, use the arrow…" at bounding box center [706, 403] width 388 height 388
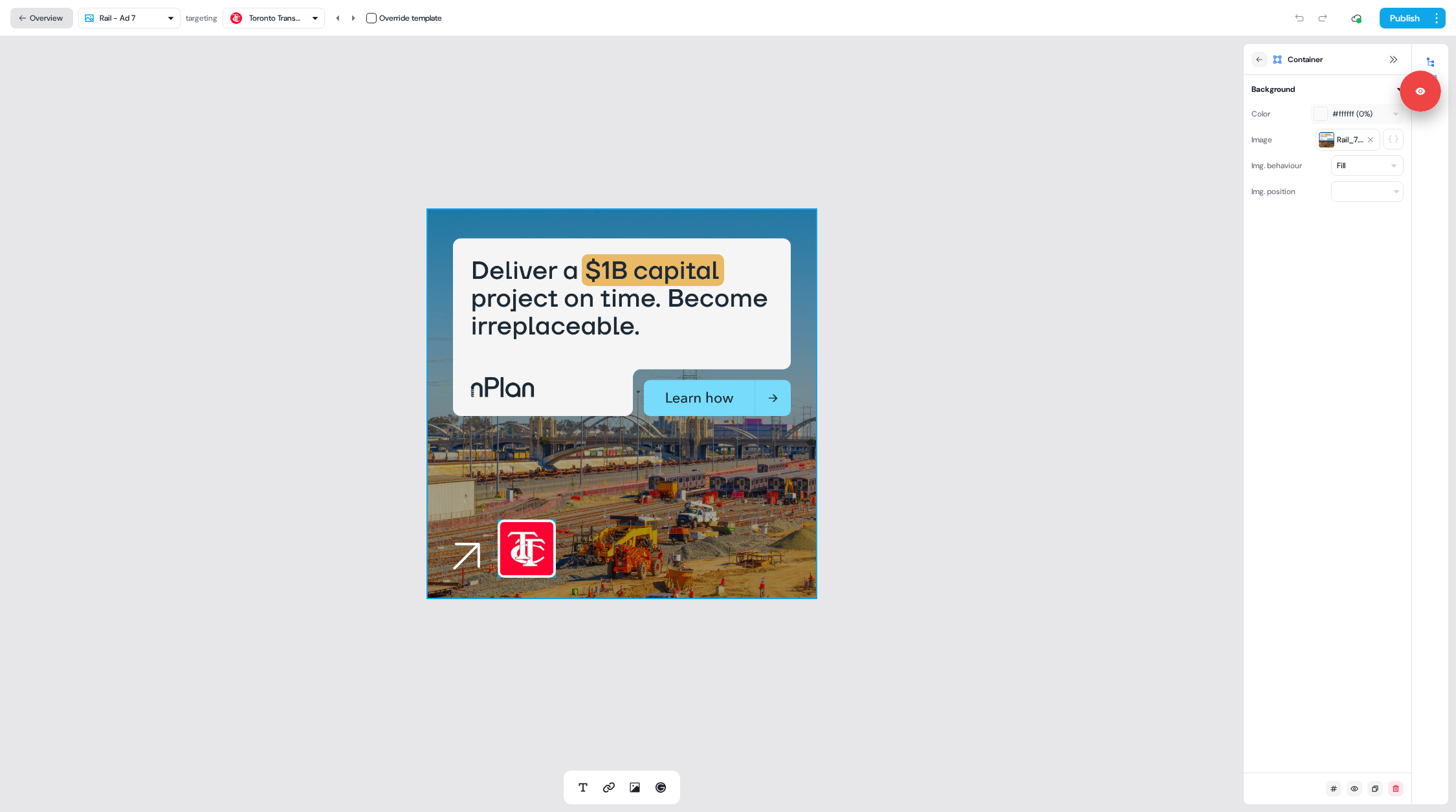
click at [31, 20] on button "Overview" at bounding box center [41, 18] width 62 height 21
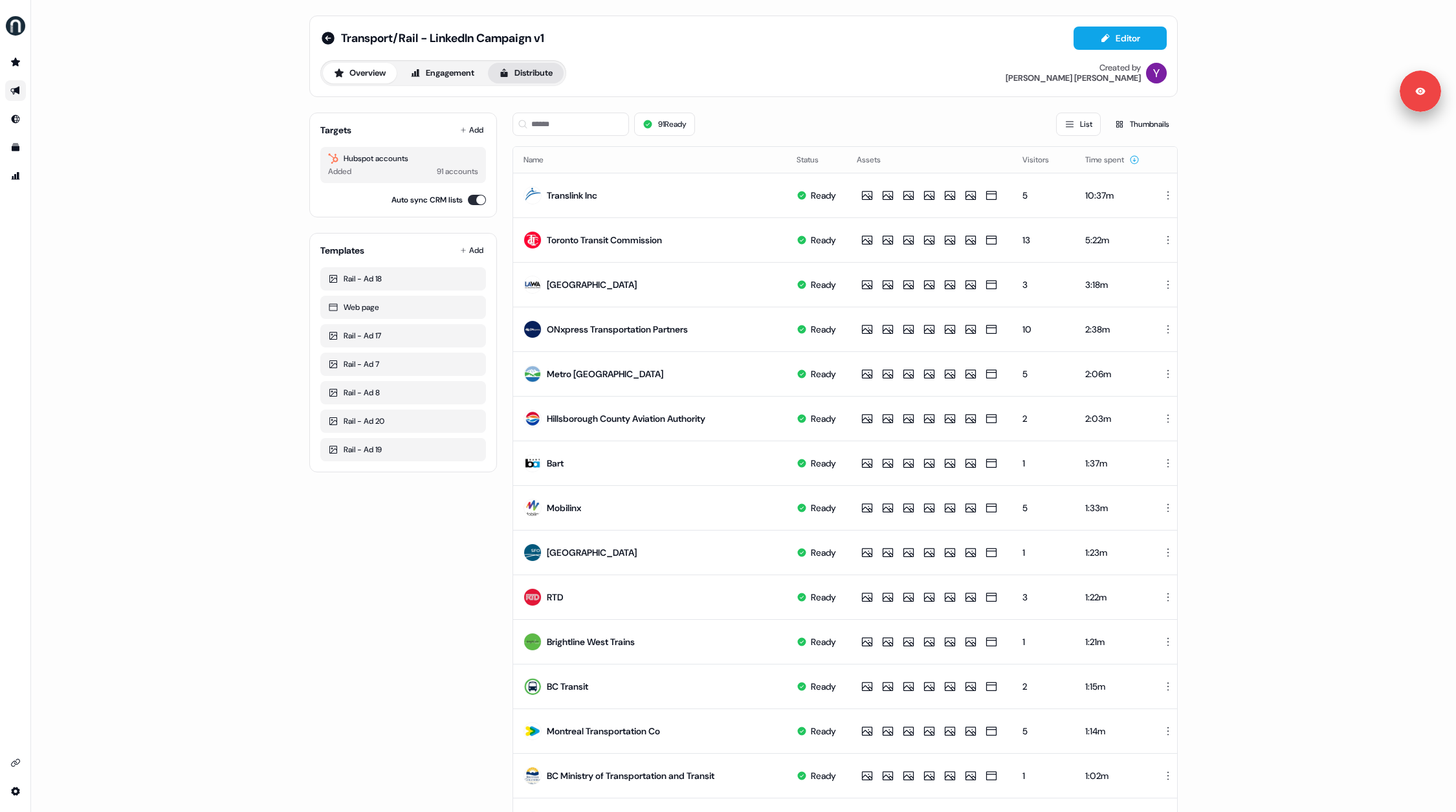
click at [544, 69] on button "Distribute" at bounding box center [526, 73] width 76 height 21
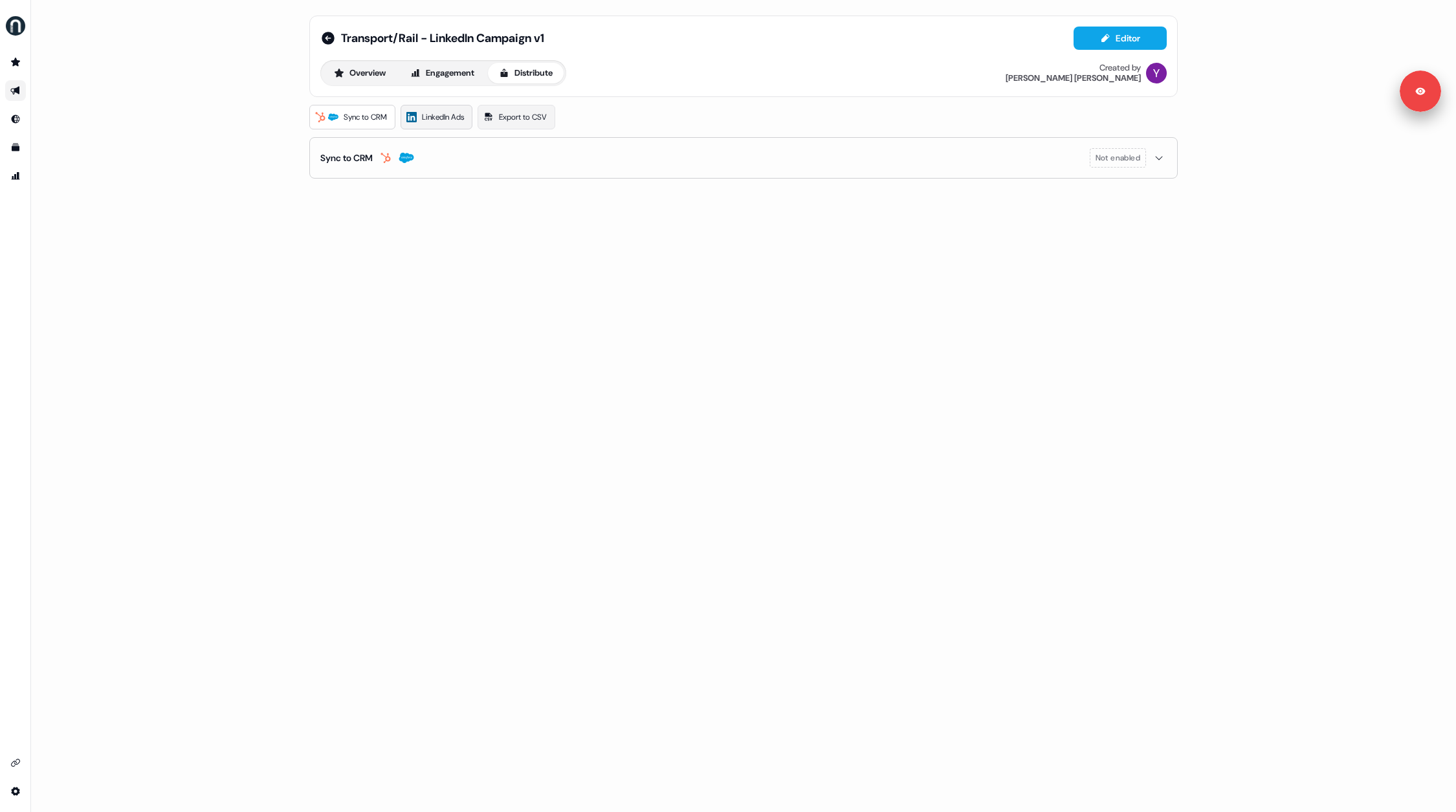
click at [448, 118] on span "LinkedIn Ads" at bounding box center [443, 116] width 42 height 13
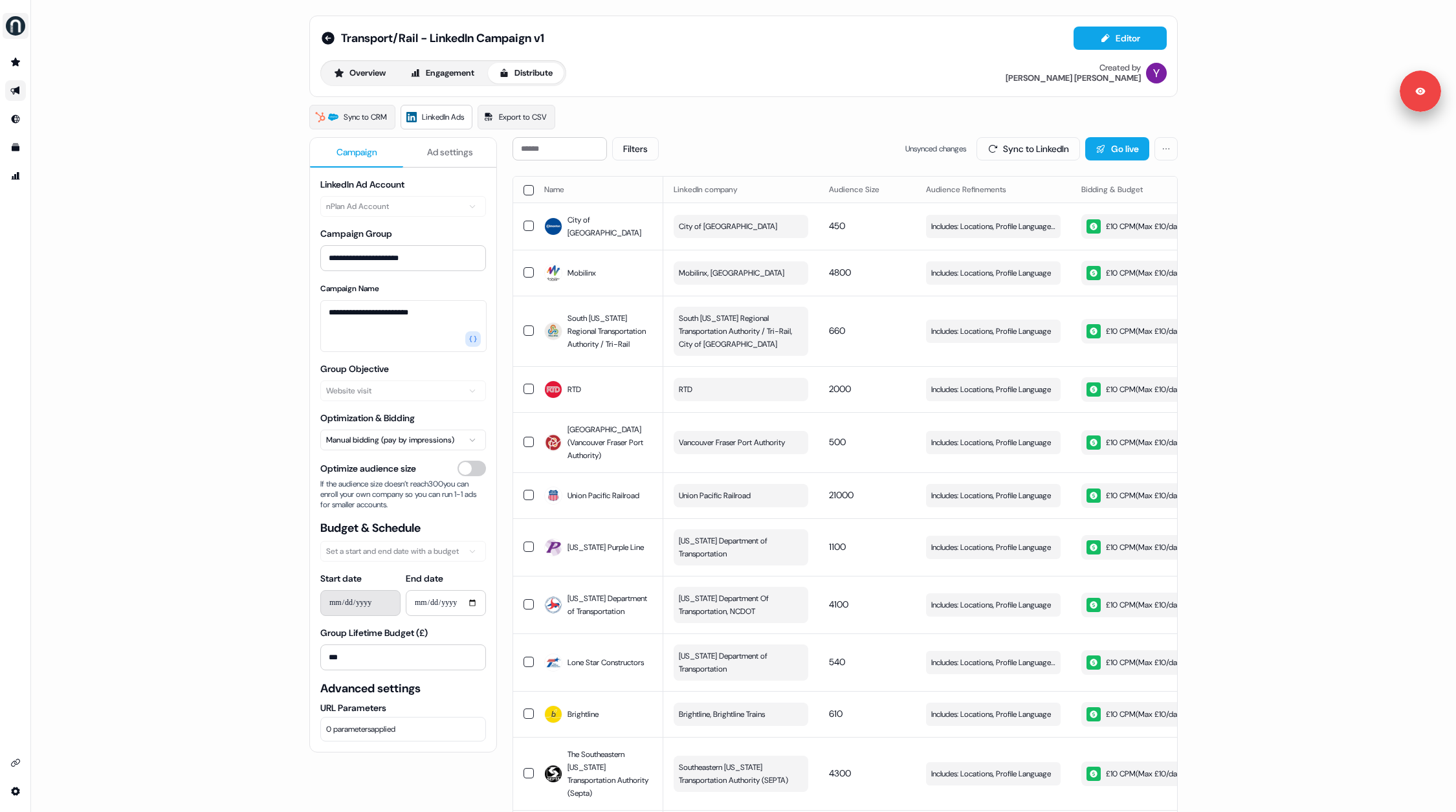
click at [13, 29] on img "side nav menu" at bounding box center [15, 25] width 21 height 21
click at [48, 107] on div "Logout" at bounding box center [67, 107] width 123 height 24
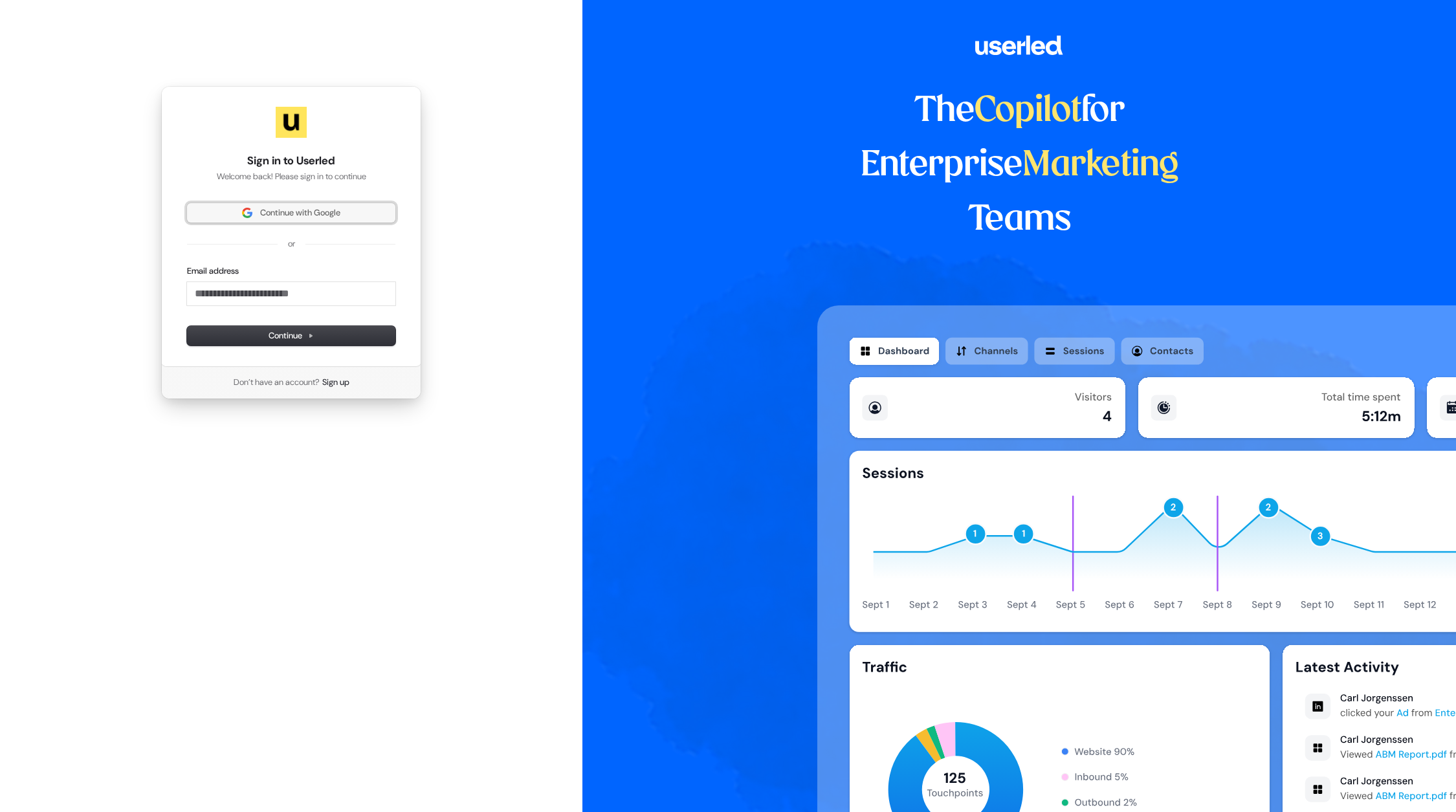
click at [319, 209] on span "Continue with Google" at bounding box center [300, 213] width 80 height 12
